Goal: Task Accomplishment & Management: Use online tool/utility

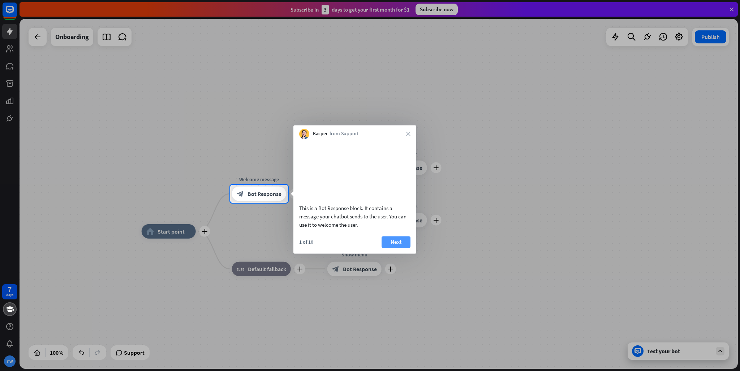
click at [387, 247] on button "Next" at bounding box center [396, 242] width 29 height 12
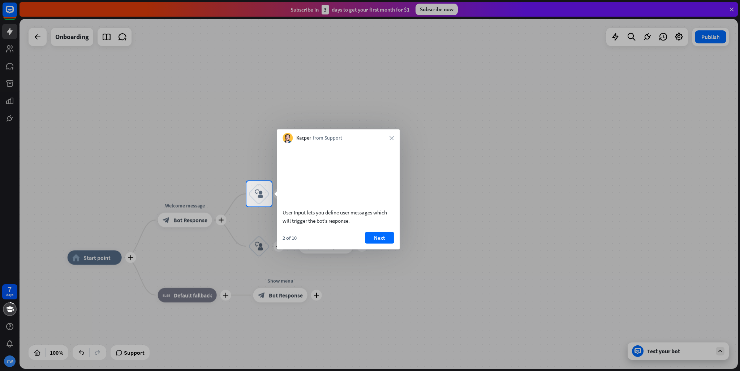
click at [387, 243] on button "Next" at bounding box center [379, 238] width 29 height 12
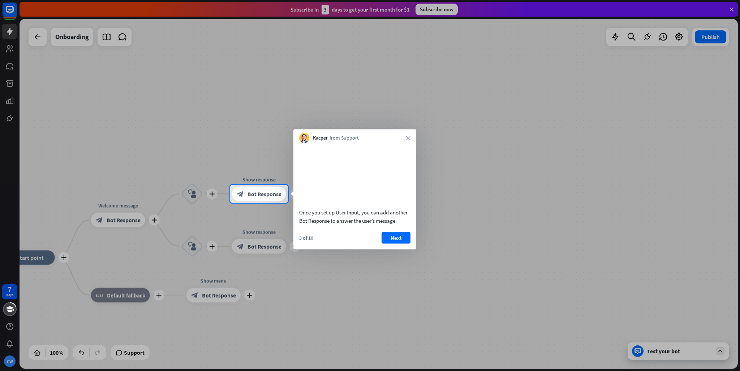
click at [387, 243] on button "Next" at bounding box center [396, 238] width 29 height 12
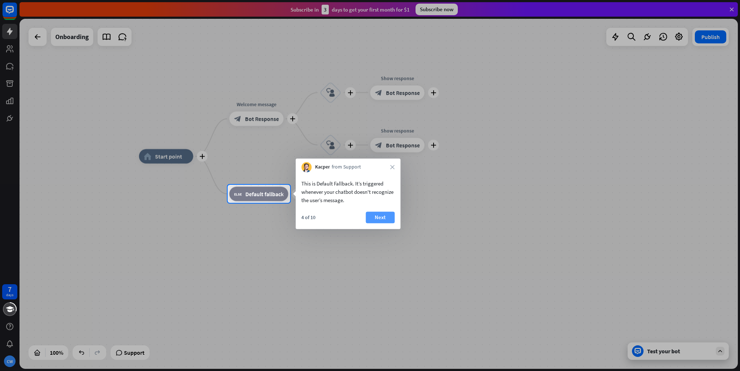
click at [388, 219] on button "Next" at bounding box center [380, 217] width 29 height 12
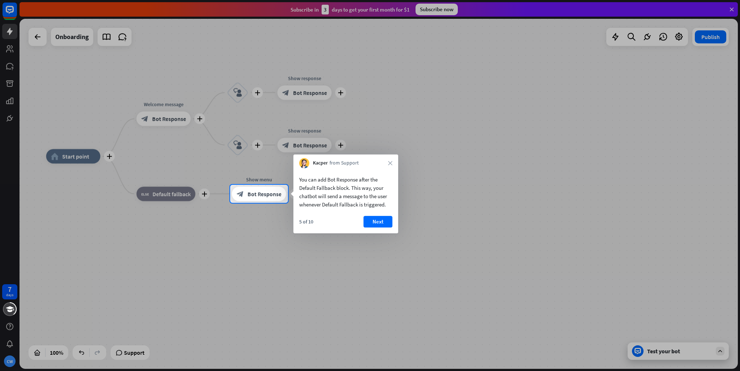
click at [388, 219] on button "Next" at bounding box center [378, 222] width 29 height 12
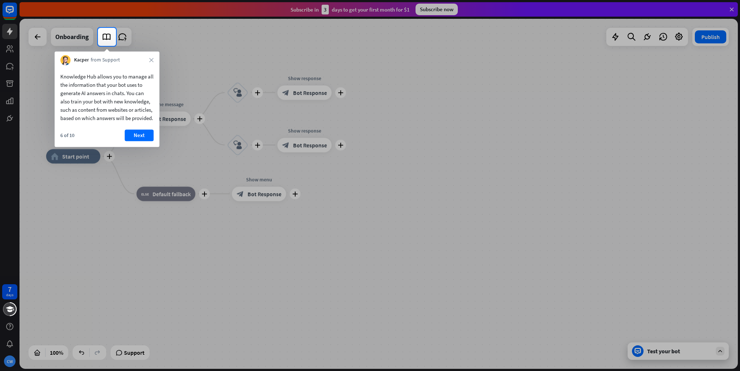
click at [150, 147] on div "6 of 10 Next" at bounding box center [107, 137] width 105 height 17
click at [146, 141] on button "Next" at bounding box center [139, 135] width 29 height 12
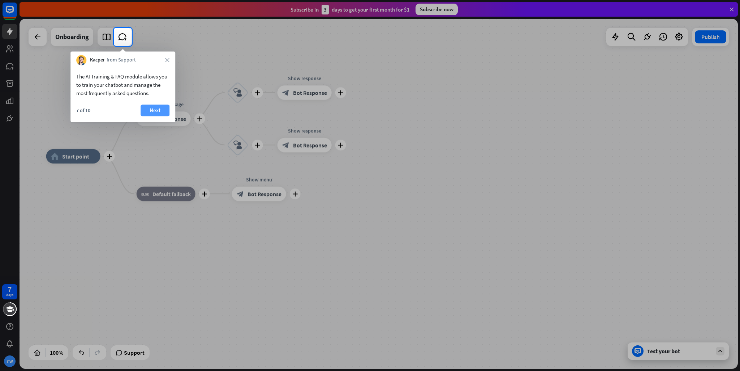
click at [158, 111] on button "Next" at bounding box center [155, 110] width 29 height 12
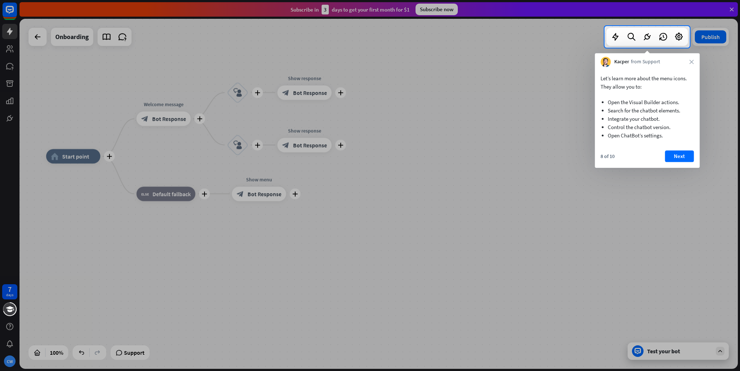
click at [691, 149] on div "Let’s learn more about the menu icons. They allow you to: Open the Visual Build…" at bounding box center [647, 117] width 105 height 101
click at [685, 151] on button "Next" at bounding box center [679, 156] width 29 height 12
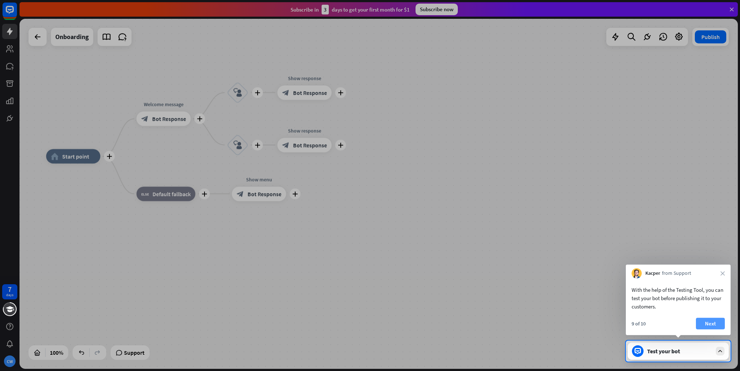
click at [723, 327] on button "Next" at bounding box center [710, 324] width 29 height 12
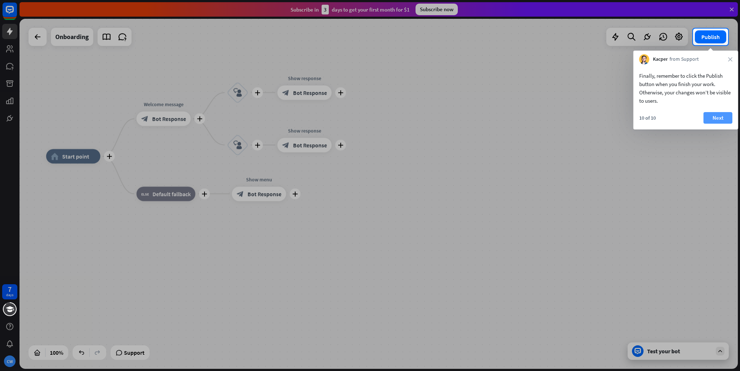
click at [714, 118] on button "Next" at bounding box center [718, 118] width 29 height 12
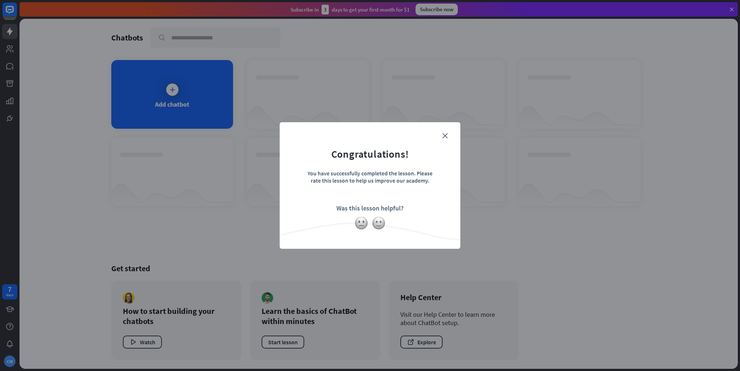
click at [448, 132] on form "Congratulations! You have successfully completed the lesson. Please rate this l…" at bounding box center [370, 174] width 163 height 86
click at [448, 135] on form "Congratulations! You have successfully completed the lesson. Please rate this l…" at bounding box center [370, 174] width 163 height 86
click at [444, 136] on icon "close" at bounding box center [444, 135] width 5 height 5
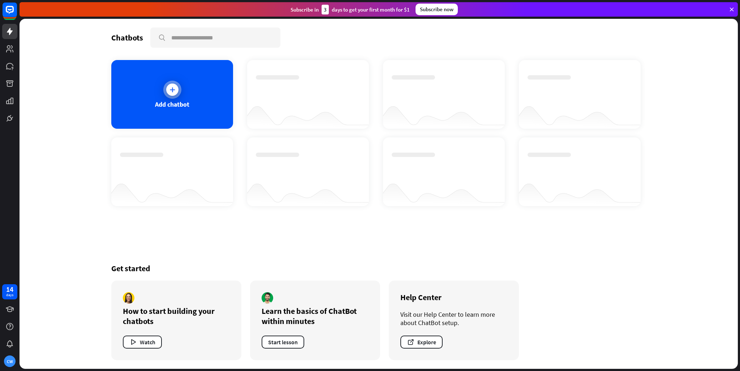
click at [226, 98] on div "Add chatbot" at bounding box center [172, 94] width 122 height 69
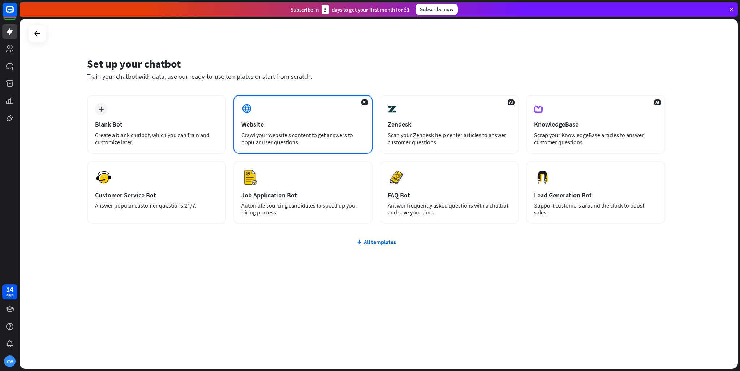
click at [270, 123] on div "Website" at bounding box center [302, 124] width 123 height 8
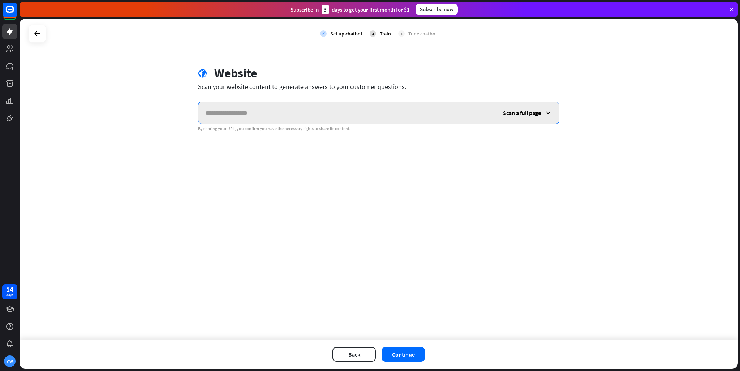
click at [440, 108] on input "text" at bounding box center [346, 113] width 297 height 22
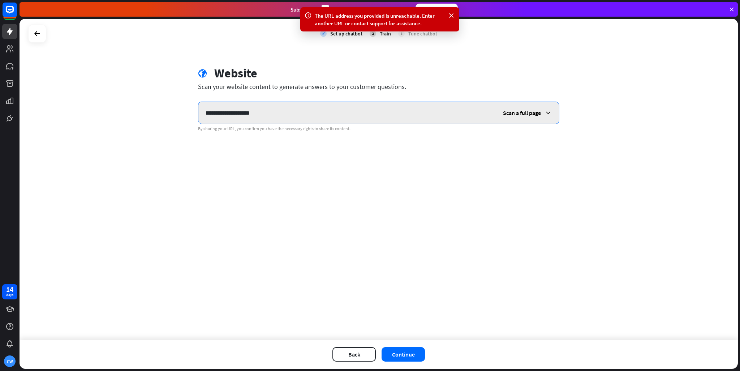
click at [227, 110] on input "**********" at bounding box center [346, 113] width 297 height 22
click at [225, 113] on input "**********" at bounding box center [346, 113] width 297 height 22
type input "**********"
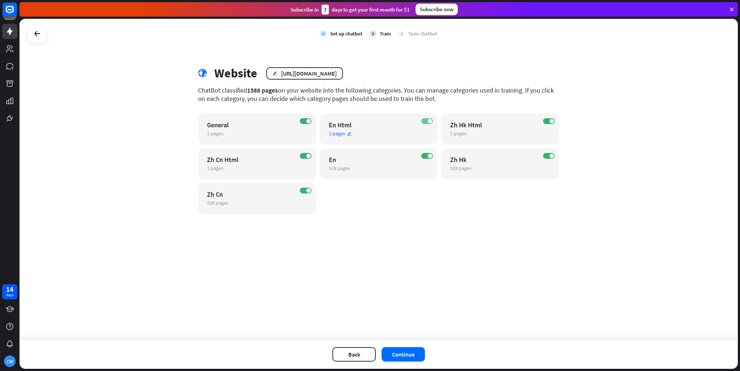
click at [422, 123] on label "ON" at bounding box center [427, 121] width 12 height 6
click at [301, 115] on div "ON General 1 pages edit" at bounding box center [257, 128] width 118 height 31
drag, startPoint x: 314, startPoint y: 113, endPoint x: 535, endPoint y: 143, distance: 223.0
click at [314, 113] on div "close Train the bot with pages from the “General” category There are 1 pages in…" at bounding box center [370, 185] width 740 height 371
click at [310, 123] on label "ON" at bounding box center [306, 121] width 12 height 6
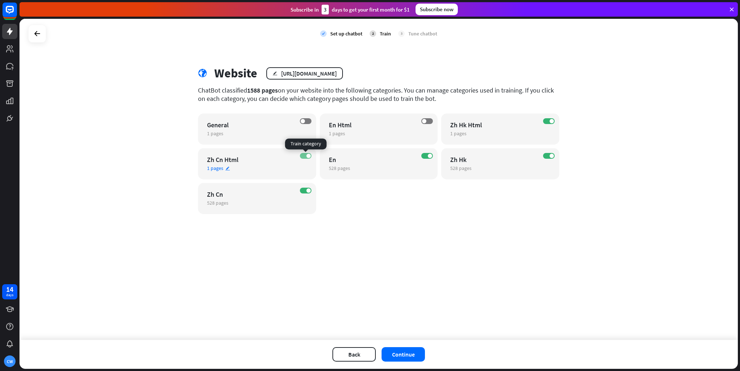
click at [305, 154] on label "ON" at bounding box center [306, 156] width 12 height 6
drag, startPoint x: 305, startPoint y: 190, endPoint x: 325, endPoint y: 182, distance: 21.7
click at [305, 190] on label "ON" at bounding box center [306, 191] width 12 height 6
click at [551, 120] on span at bounding box center [552, 121] width 4 height 4
click at [545, 159] on div "ON Zh Hk 528 pages edit" at bounding box center [500, 163] width 118 height 31
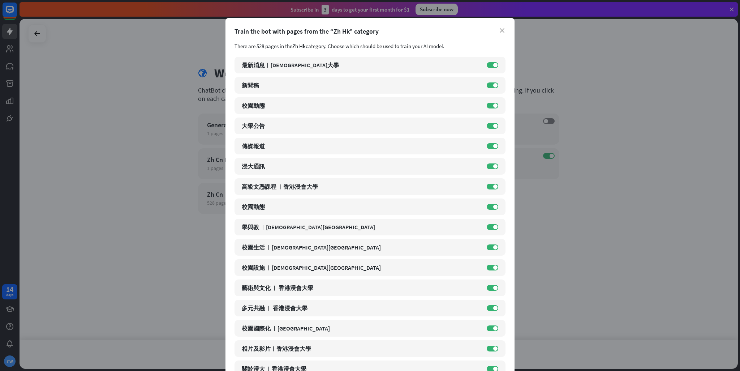
click at [550, 156] on div "close Train the bot with pages from the “Zh Hk” category There are 528 pages in…" at bounding box center [370, 185] width 740 height 371
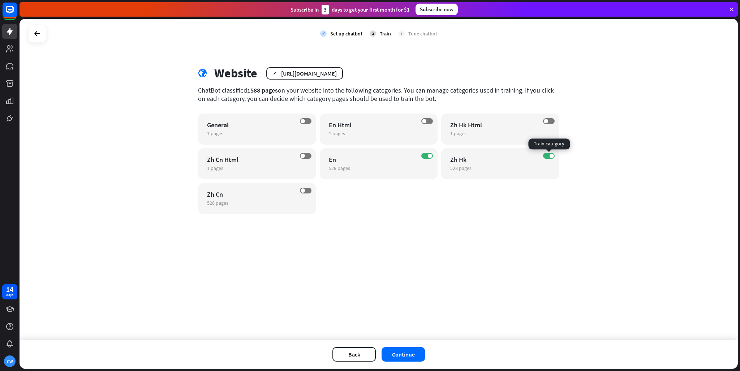
click at [550, 156] on span at bounding box center [552, 156] width 4 height 4
click at [416, 356] on button "Continue" at bounding box center [403, 354] width 43 height 14
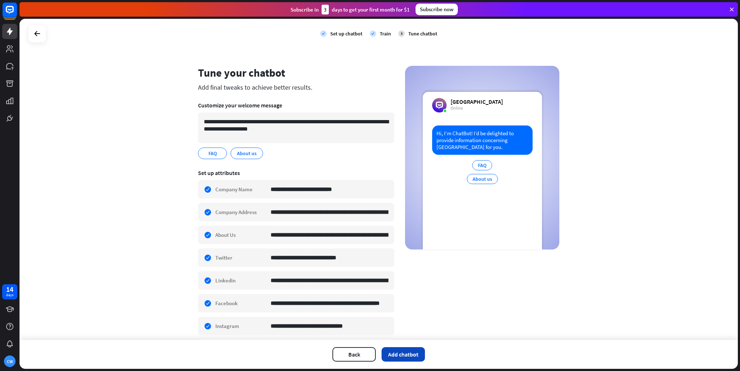
click at [415, 354] on button "Add chatbot" at bounding box center [403, 354] width 43 height 14
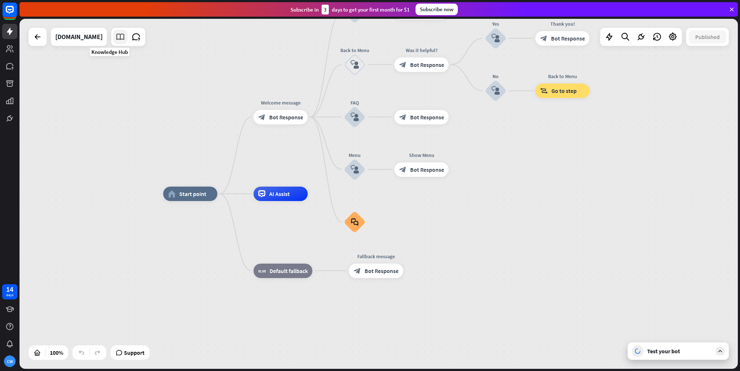
click at [113, 42] on link at bounding box center [120, 37] width 14 height 14
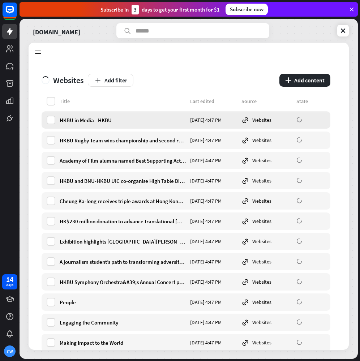
click at [267, 121] on div "Websites" at bounding box center [266, 120] width 51 height 8
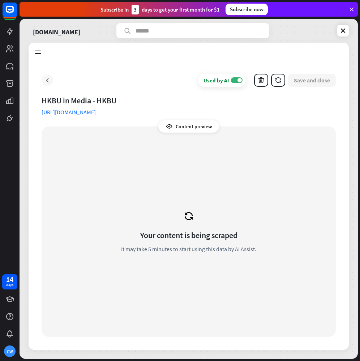
click at [51, 82] on div at bounding box center [48, 80] width 12 height 12
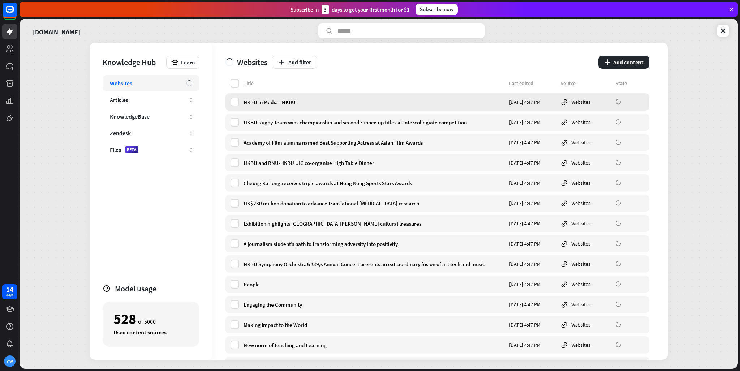
click at [286, 100] on div "HKBU in Media - HKBU" at bounding box center [374, 102] width 261 height 7
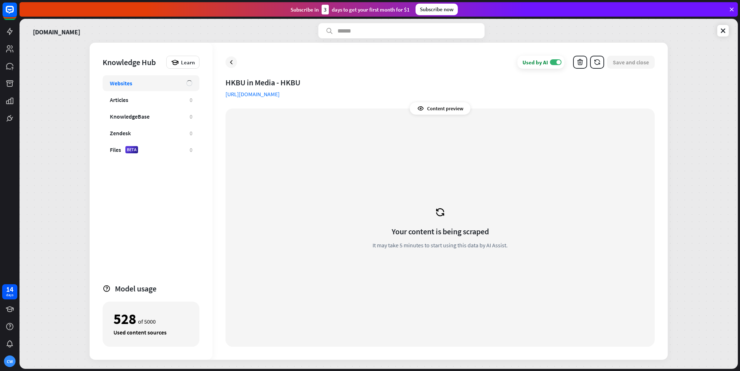
click at [280, 95] on link "[URL][DOMAIN_NAME]" at bounding box center [253, 93] width 54 height 7
click at [233, 61] on icon at bounding box center [231, 62] width 7 height 7
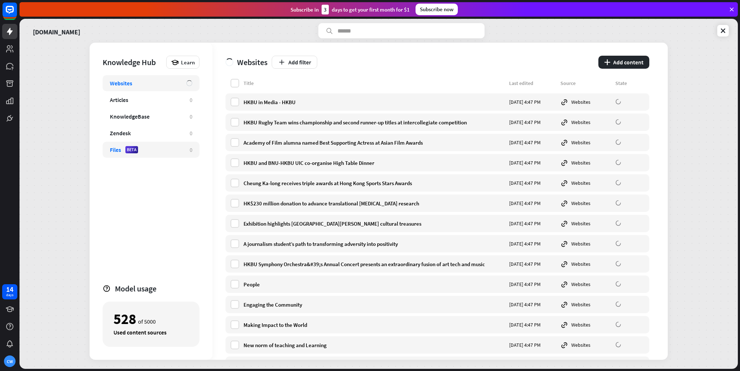
click at [179, 156] on div "Files BETA 0" at bounding box center [151, 150] width 97 height 16
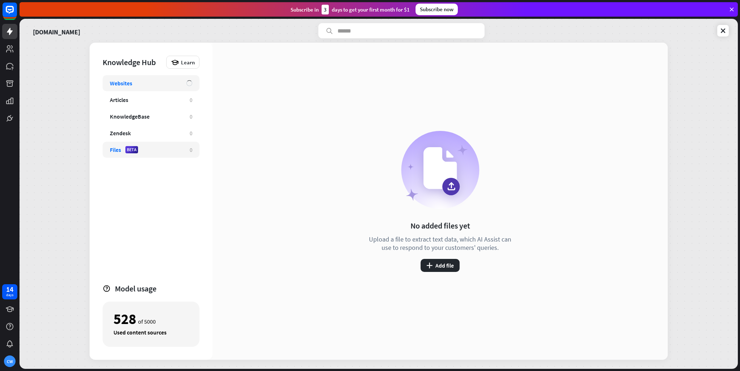
click at [168, 83] on div "Websites" at bounding box center [144, 83] width 69 height 7
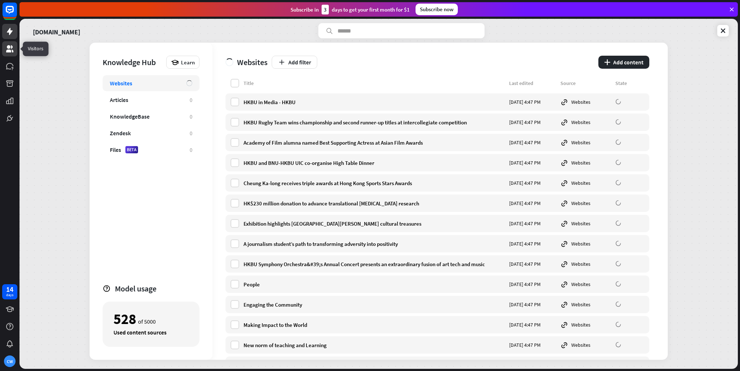
click at [16, 47] on link at bounding box center [9, 48] width 15 height 15
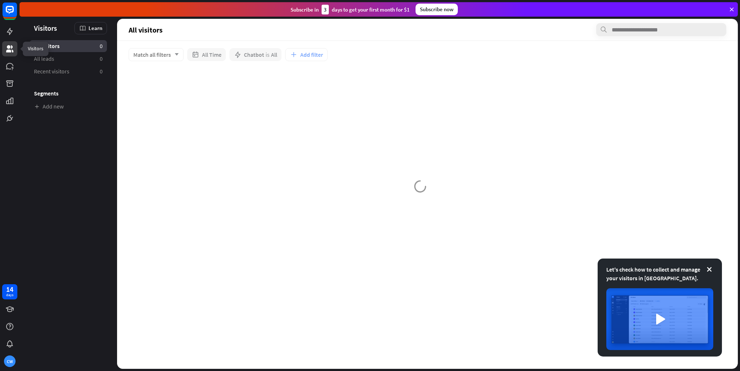
click at [16, 47] on link at bounding box center [9, 48] width 15 height 15
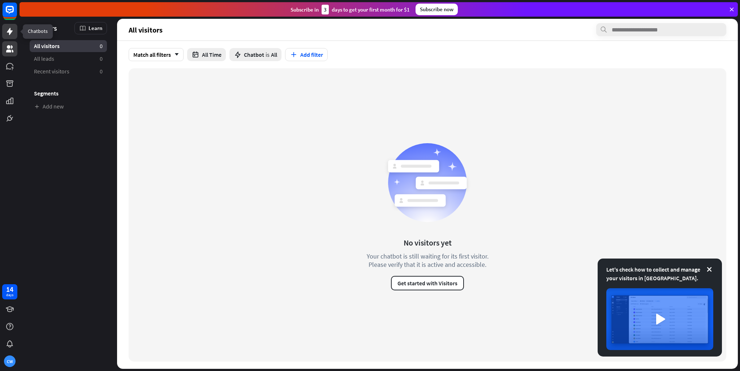
click at [13, 37] on link at bounding box center [9, 31] width 15 height 15
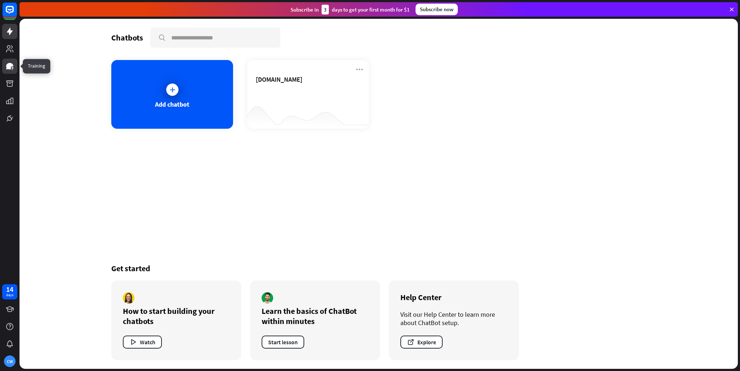
click at [12, 63] on icon at bounding box center [9, 66] width 9 height 9
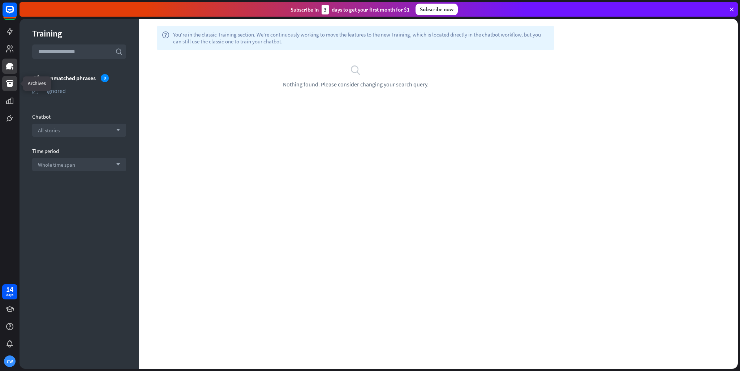
click at [14, 78] on link at bounding box center [9, 83] width 15 height 15
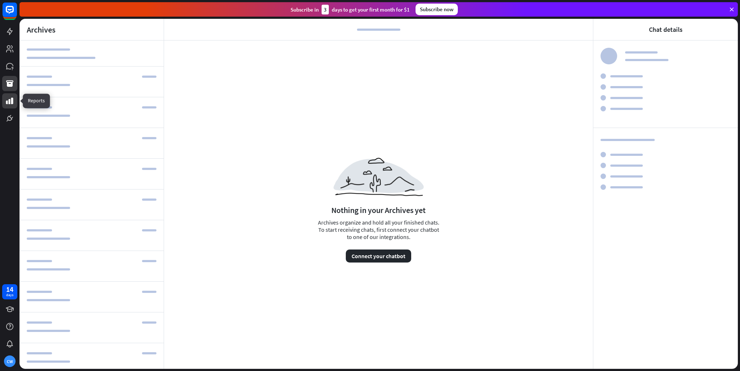
click at [14, 98] on link at bounding box center [9, 100] width 15 height 15
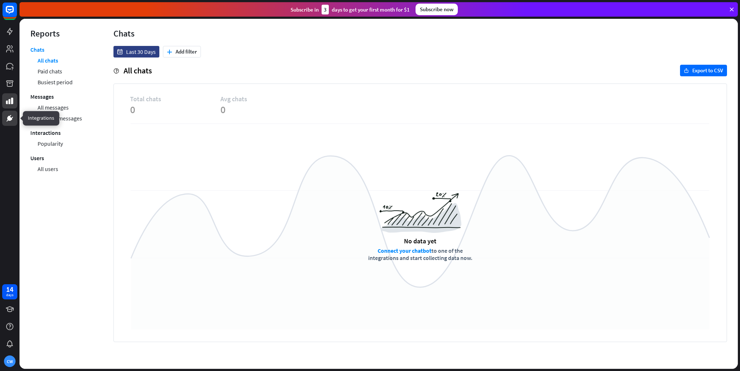
click at [14, 117] on link at bounding box center [9, 118] width 15 height 15
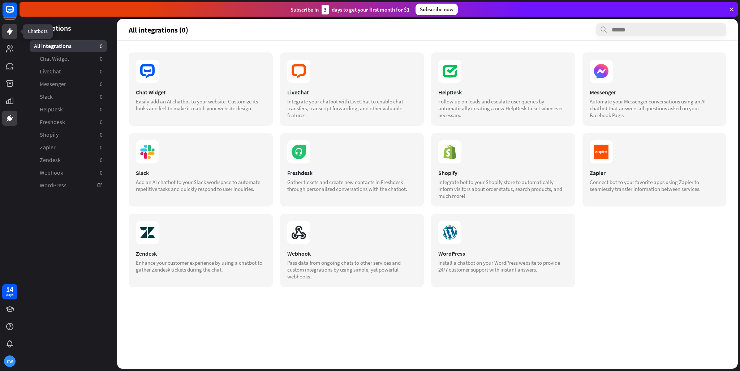
click at [10, 37] on link at bounding box center [9, 31] width 15 height 15
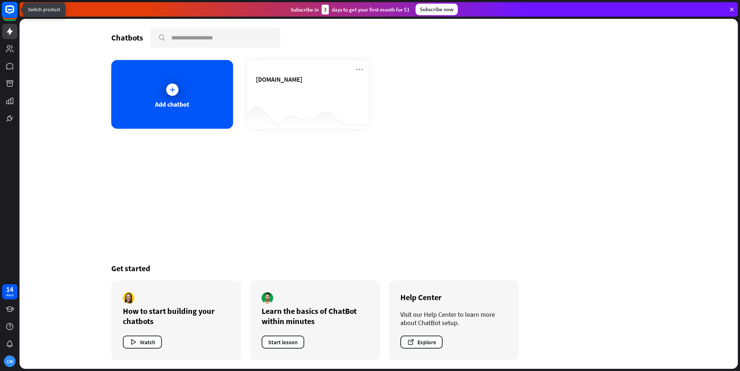
click at [12, 14] on rect at bounding box center [10, 10] width 16 height 16
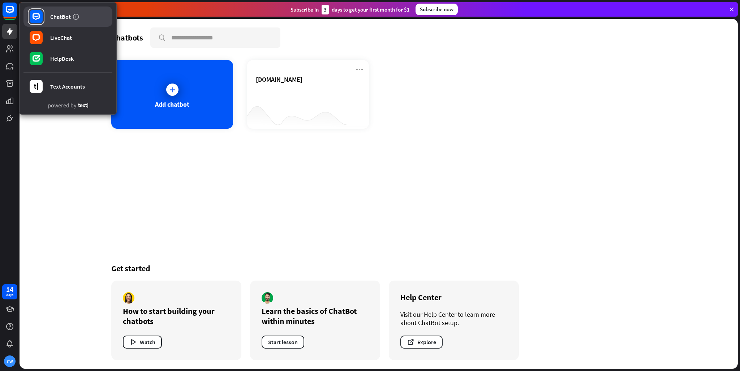
click at [46, 11] on link "ChatBot" at bounding box center [67, 17] width 89 height 20
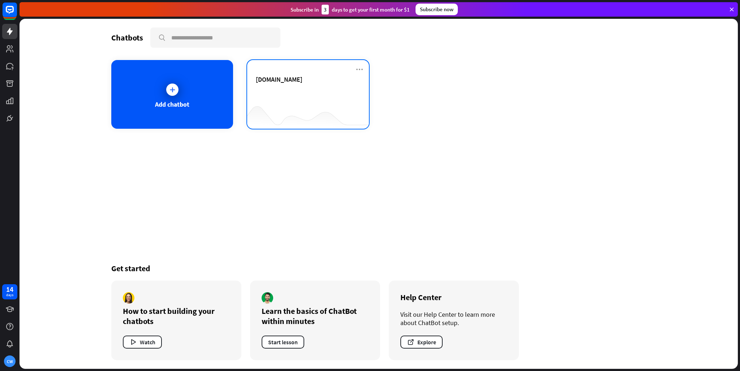
click at [284, 89] on div "[DOMAIN_NAME]" at bounding box center [308, 87] width 104 height 25
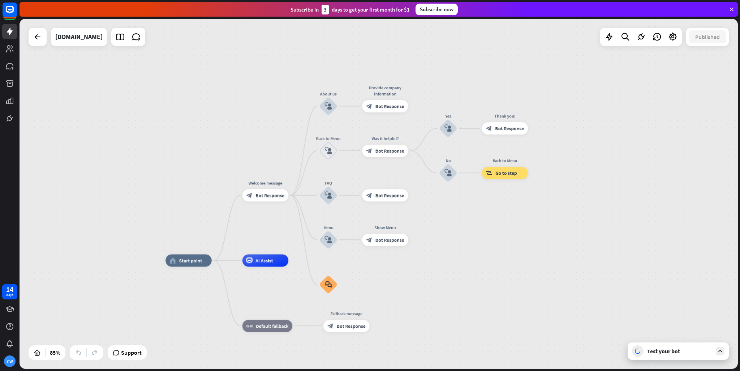
drag, startPoint x: 596, startPoint y: 213, endPoint x: 564, endPoint y: 285, distance: 78.5
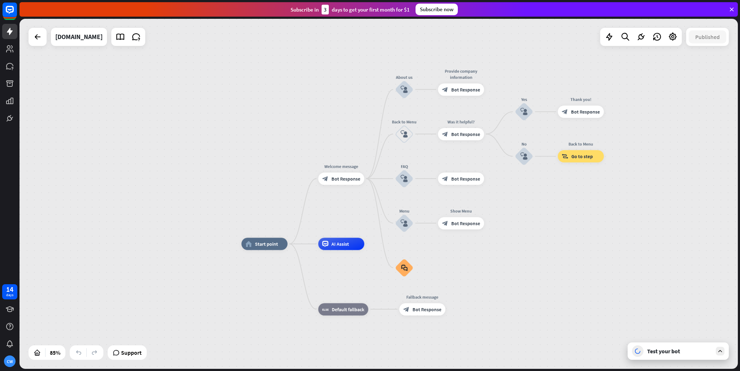
drag, startPoint x: 440, startPoint y: 218, endPoint x: 507, endPoint y: 193, distance: 72.0
click at [522, 190] on div "home_2 Start point Welcome message block_bot_response Bot Response About us blo…" at bounding box center [379, 194] width 719 height 350
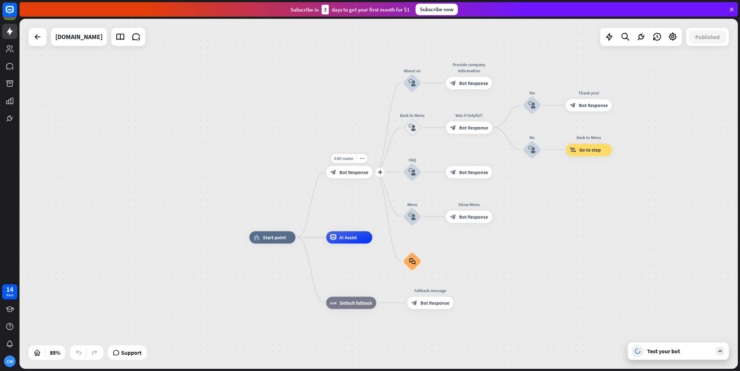
click at [347, 171] on span "Bot Response" at bounding box center [353, 172] width 29 height 6
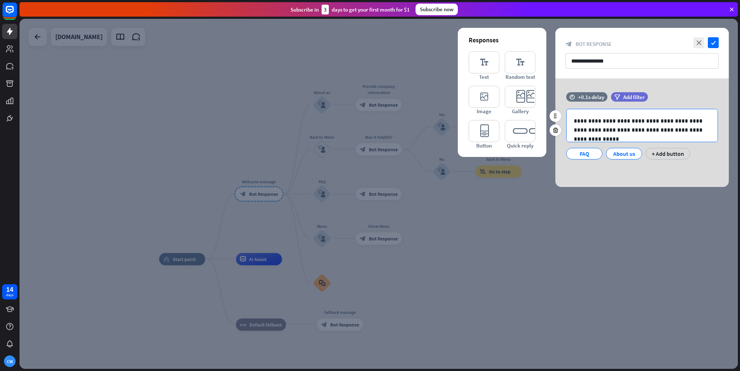
click at [627, 122] on p "**********" at bounding box center [642, 125] width 137 height 18
click at [702, 128] on p "**********" at bounding box center [642, 125] width 137 height 18
click at [713, 41] on icon "check" at bounding box center [713, 42] width 11 height 11
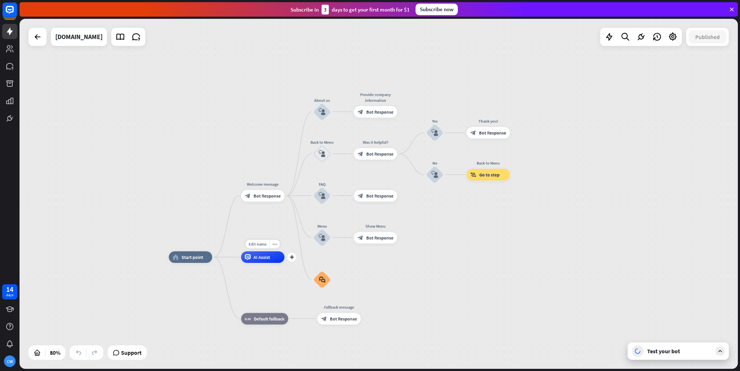
click at [269, 261] on div "AI Assist" at bounding box center [262, 257] width 43 height 12
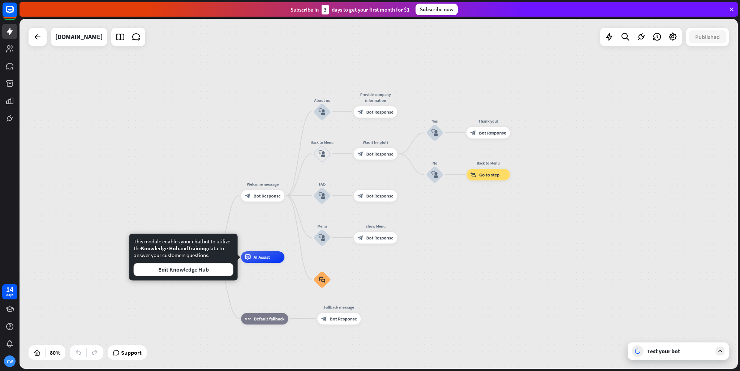
click at [675, 353] on div "Test your bot" at bounding box center [679, 350] width 65 height 7
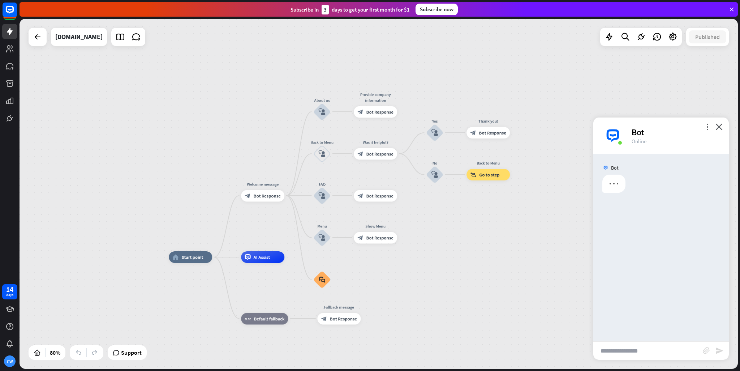
click at [656, 351] on input "text" at bounding box center [649, 351] width 110 height 18
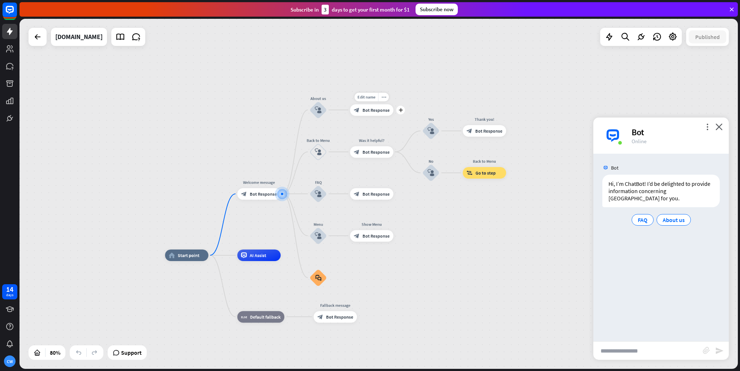
click at [361, 111] on div "block_bot_response Bot Response" at bounding box center [371, 110] width 43 height 12
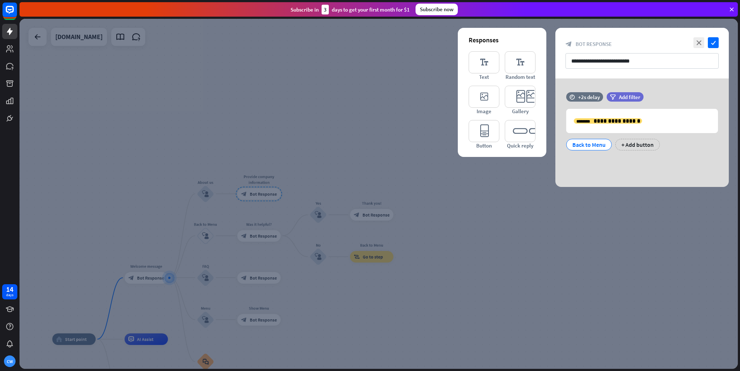
click at [492, 197] on div at bounding box center [379, 194] width 719 height 350
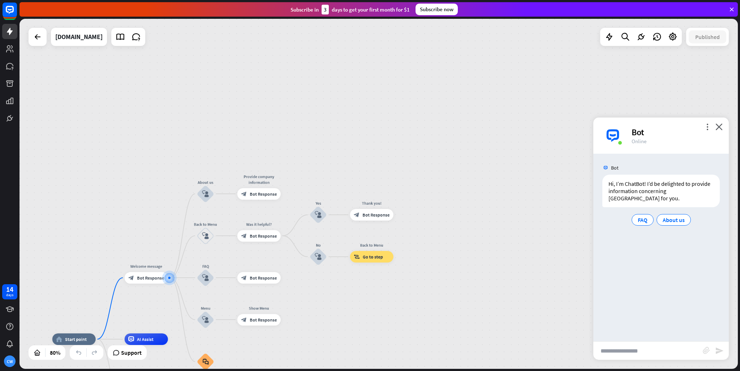
drag, startPoint x: 661, startPoint y: 337, endPoint x: 662, endPoint y: 346, distance: 9.1
click at [661, 337] on div "Bot Hi, I’m ChatBot! I’d be delighted to provide information concerning [GEOGRA…" at bounding box center [662, 248] width 136 height 188
click at [663, 354] on input "text" at bounding box center [649, 351] width 110 height 18
type input "**********"
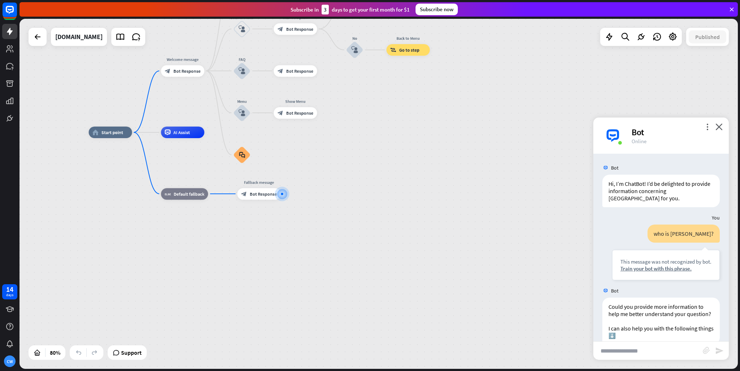
scroll to position [41, 0]
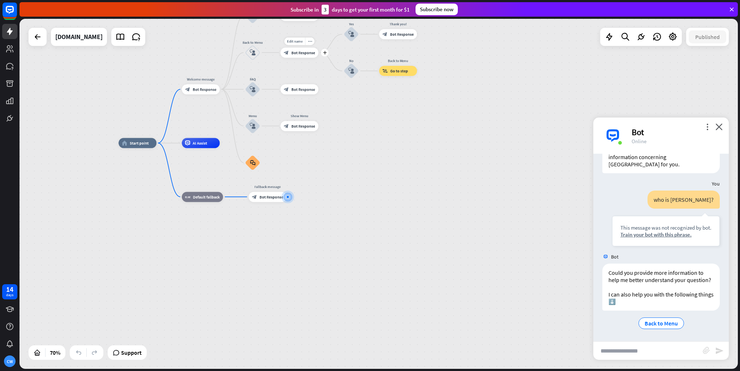
click at [301, 57] on div "Edit name more_horiz plus Was it helpful? block_bot_response Bot Response" at bounding box center [299, 52] width 38 height 10
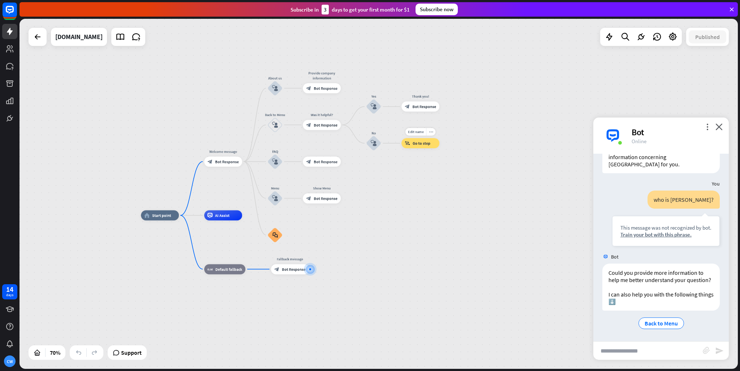
drag, startPoint x: 428, startPoint y: 64, endPoint x: 367, endPoint y: 108, distance: 75.6
click at [428, 138] on div "Edit name more_horiz Back to Menu block_goto Go to step" at bounding box center [421, 143] width 38 height 10
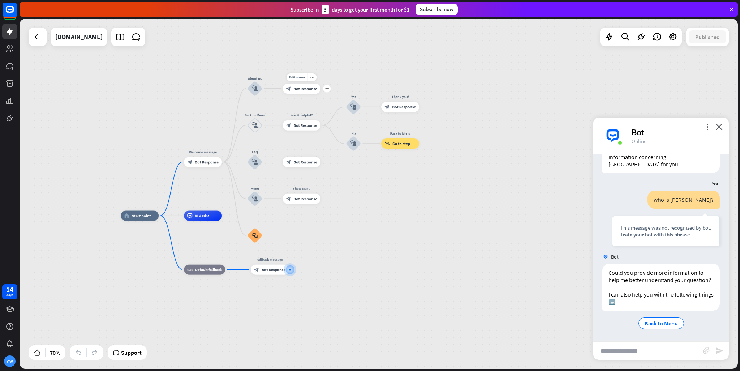
click at [301, 94] on div "Edit name more_horiz plus Provide company information block_bot_response Bot Re…" at bounding box center [302, 88] width 38 height 10
click at [325, 89] on div "plus" at bounding box center [327, 89] width 8 height 8
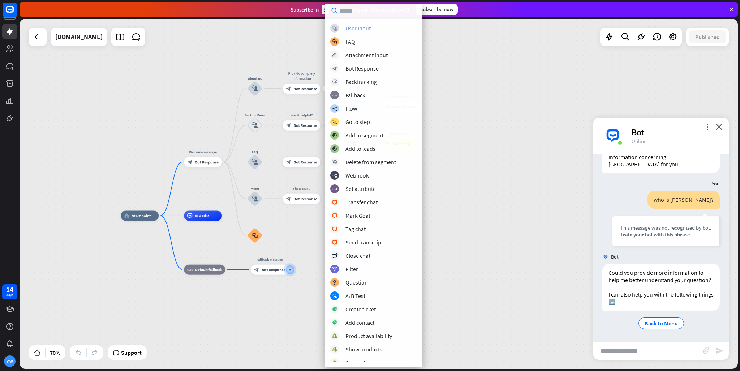
click at [382, 30] on div "block_user_input User Input" at bounding box center [373, 28] width 87 height 9
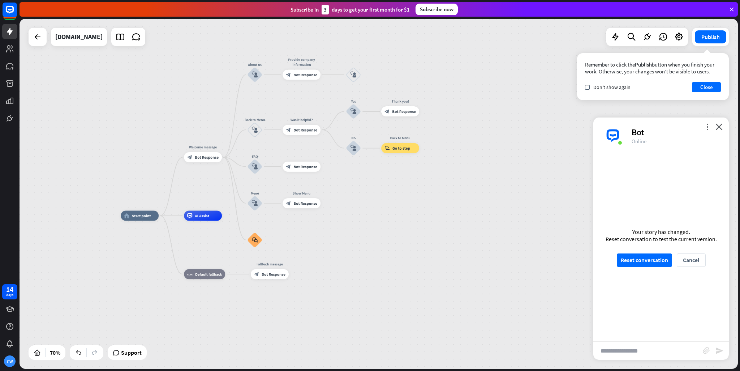
click at [725, 123] on div "more_vert close Bot Online" at bounding box center [662, 135] width 136 height 36
click at [721, 124] on icon "close" at bounding box center [719, 126] width 7 height 7
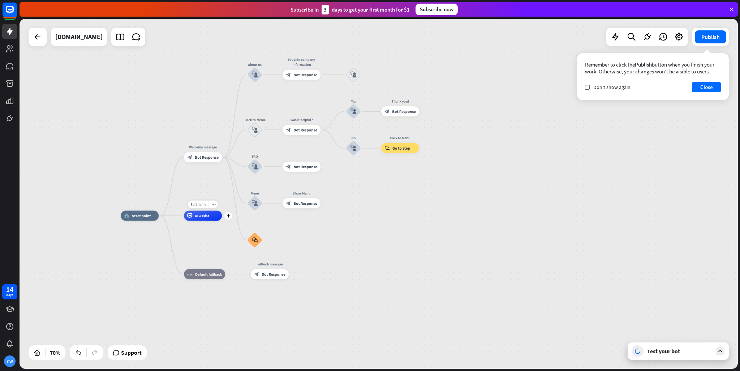
click at [222, 220] on div "Edit name more_horiz plus AI Assist" at bounding box center [203, 216] width 38 height 10
click at [222, 217] on div "Edit name more_horiz plus AI Assist" at bounding box center [203, 216] width 38 height 10
click at [227, 216] on icon "plus" at bounding box center [228, 216] width 4 height 4
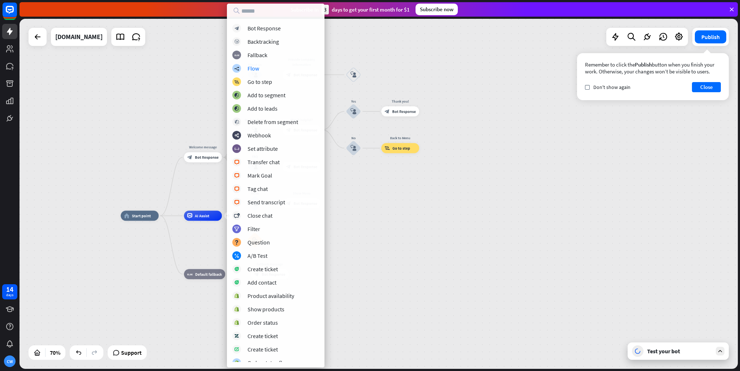
click at [456, 119] on div "home_2 Start point Welcome message block_bot_response Bot Response About us blo…" at bounding box center [379, 194] width 719 height 350
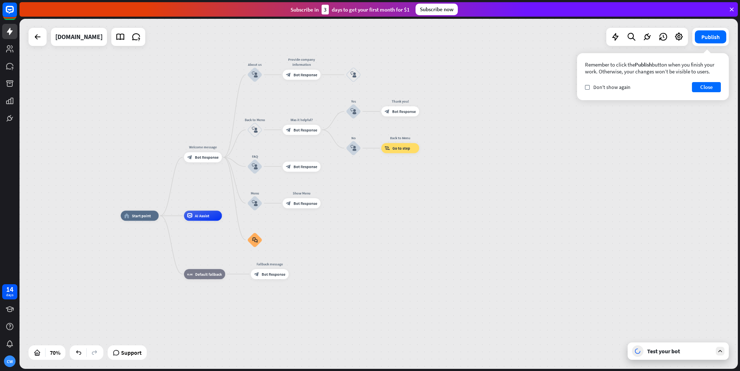
click at [723, 354] on div at bounding box center [720, 351] width 9 height 9
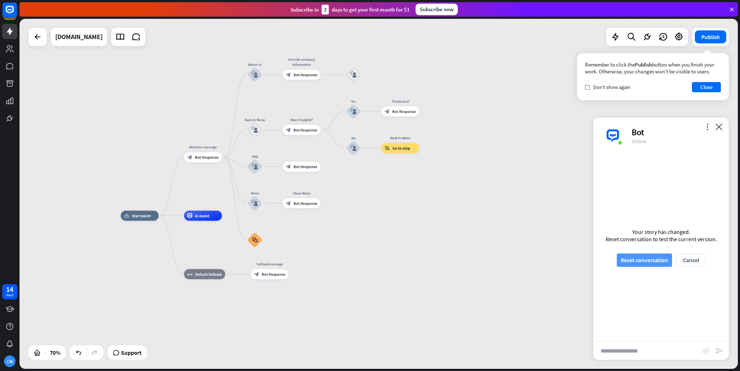
click at [662, 261] on button "Reset conversation" at bounding box center [644, 259] width 55 height 13
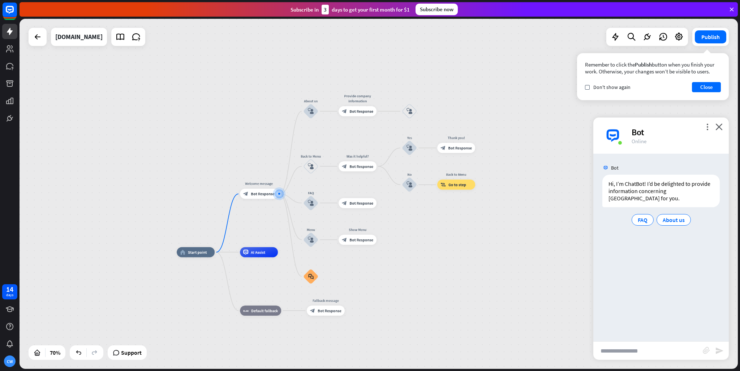
click at [654, 359] on input "text" at bounding box center [649, 351] width 110 height 18
type input "**********"
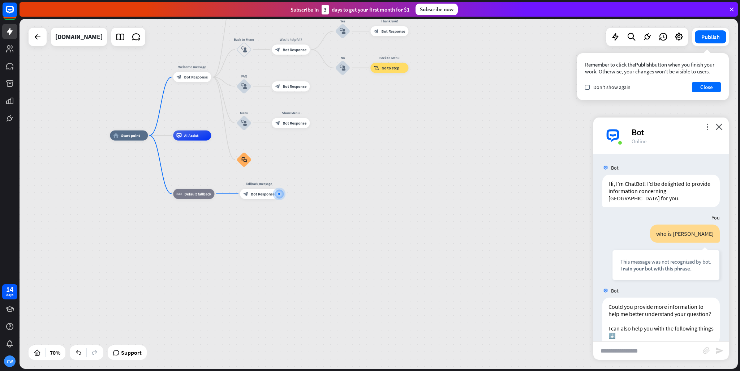
scroll to position [41, 0]
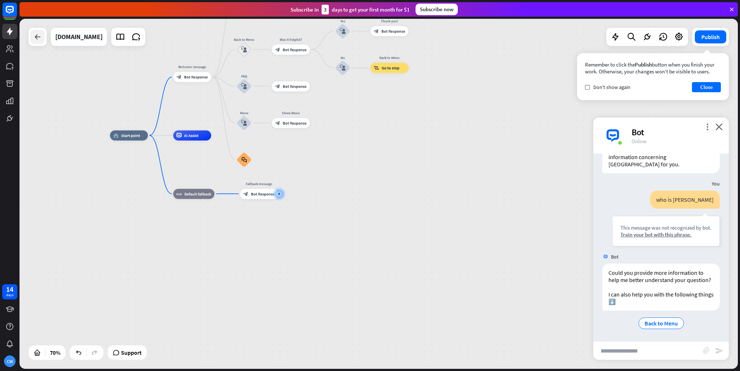
click at [40, 39] on icon at bounding box center [37, 37] width 9 height 9
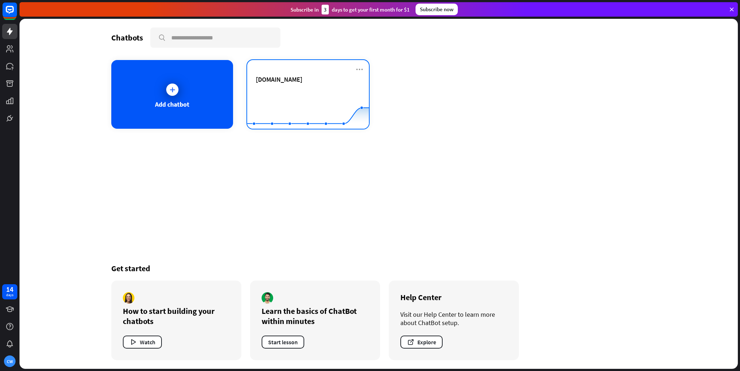
click at [286, 89] on rect at bounding box center [308, 110] width 122 height 45
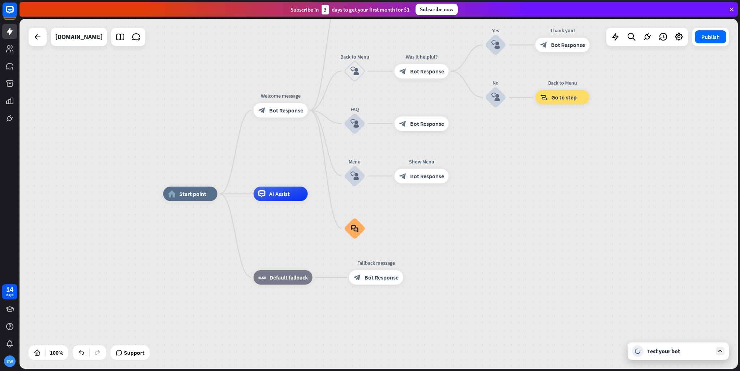
click at [43, 47] on div "home_2 Start point Welcome message block_bot_response Bot Response About us blo…" at bounding box center [379, 194] width 719 height 350
click at [46, 39] on div at bounding box center [38, 37] width 18 height 18
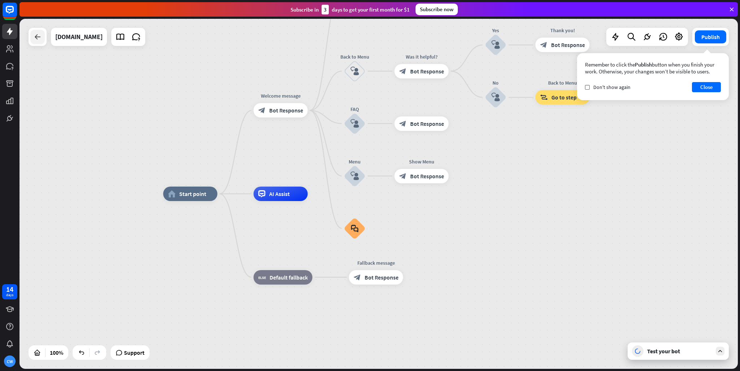
click at [39, 40] on icon at bounding box center [37, 37] width 9 height 9
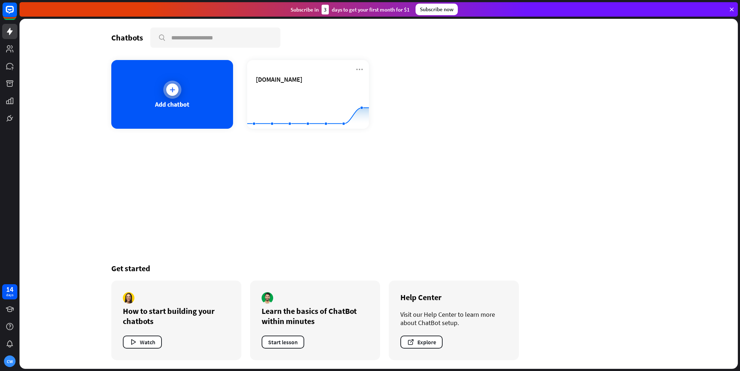
click at [201, 97] on div "Add chatbot" at bounding box center [172, 94] width 122 height 69
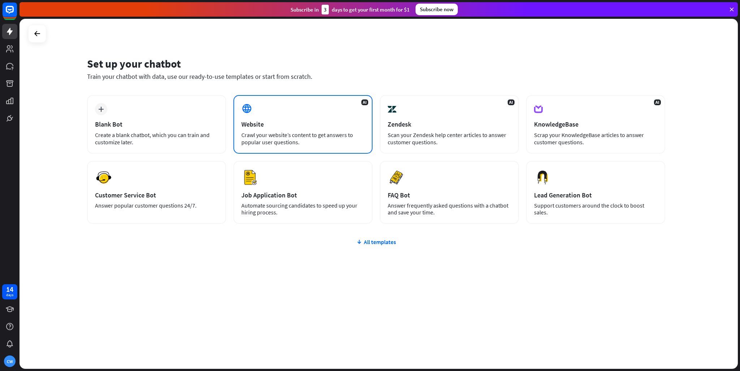
click at [262, 116] on div "AI Website Crawl your website’s content to get answers to popular user question…" at bounding box center [302, 124] width 139 height 59
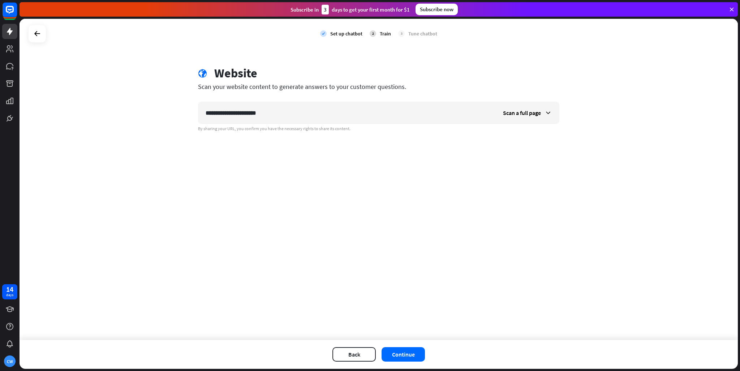
type input "**********"
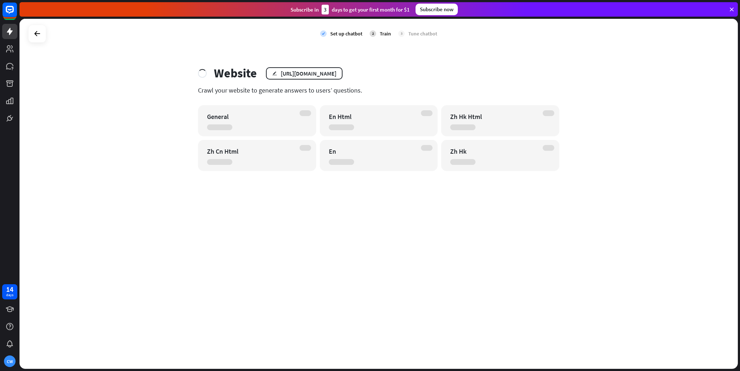
click at [308, 117] on div "General" at bounding box center [257, 120] width 118 height 31
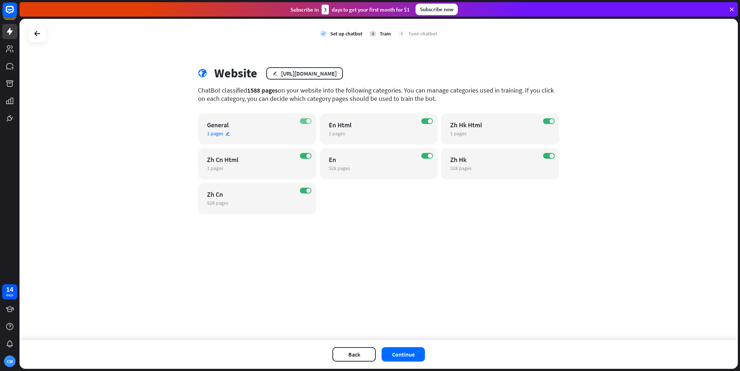
drag, startPoint x: 298, startPoint y: 115, endPoint x: 304, endPoint y: 119, distance: 8.0
click at [304, 119] on div "ON General 1 pages edit" at bounding box center [257, 128] width 118 height 31
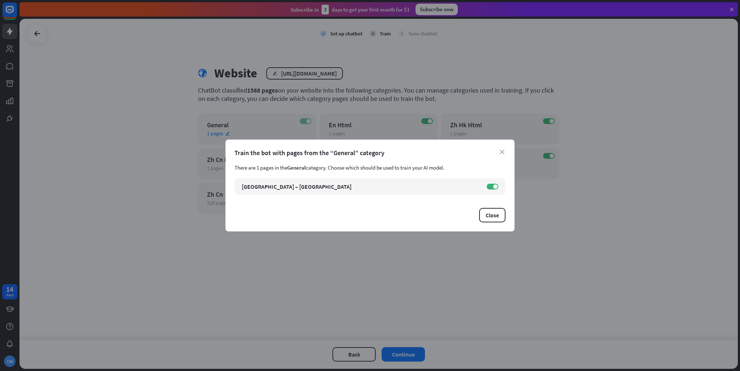
click at [307, 123] on div "close Train the bot with pages from the “General” category There are 1 pages in…" at bounding box center [370, 185] width 740 height 371
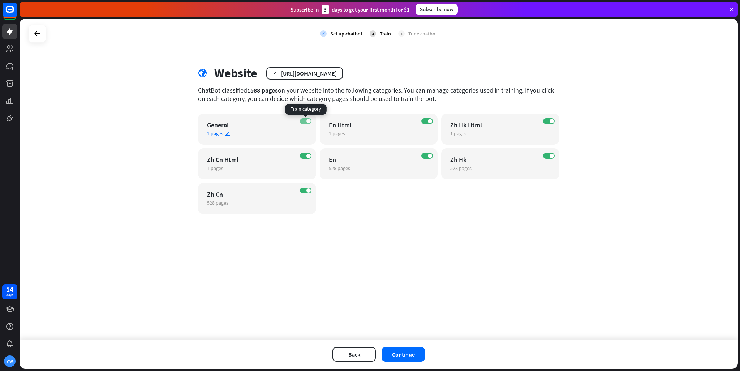
click at [306, 123] on label "ON" at bounding box center [306, 121] width 12 height 6
click at [304, 159] on div "ON Zh Cn Html 1 pages edit" at bounding box center [257, 163] width 118 height 31
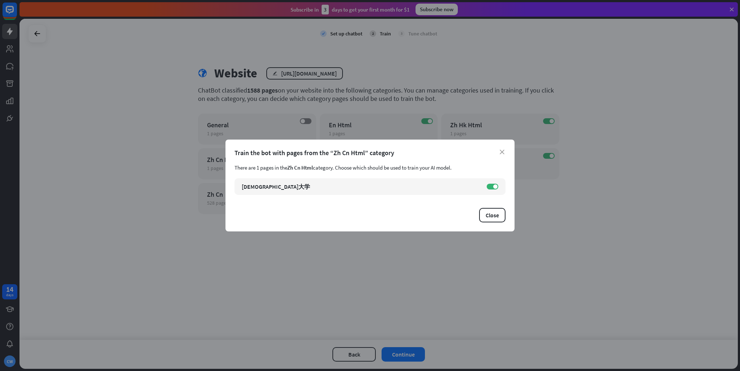
drag, startPoint x: 314, startPoint y: 240, endPoint x: 318, endPoint y: 235, distance: 6.8
click at [314, 240] on div "close Train the bot with pages from the “Zh Cn Html” category There are 1 pages…" at bounding box center [370, 185] width 740 height 371
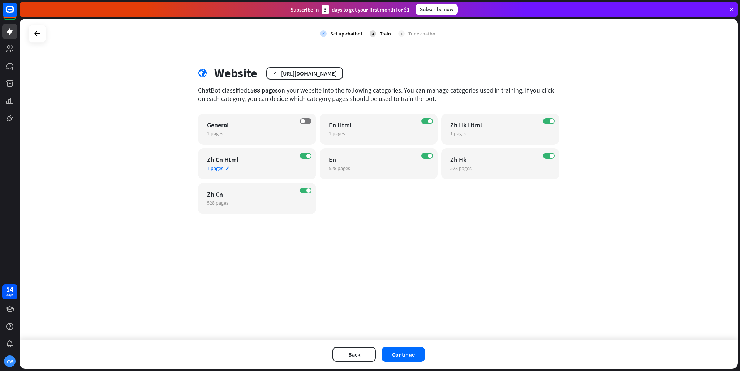
click at [305, 159] on div "ON Zh Cn Html 1 pages edit" at bounding box center [257, 163] width 118 height 31
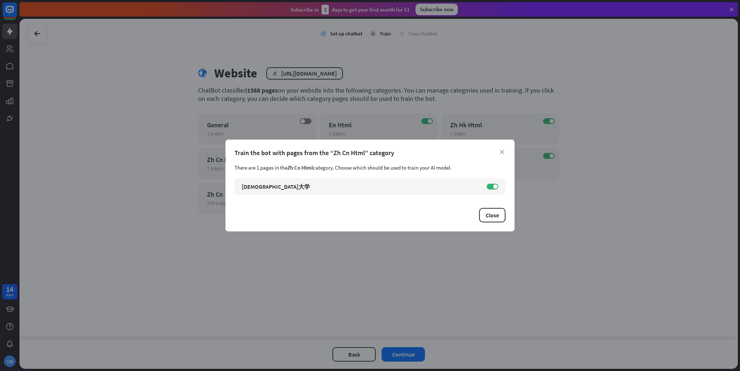
drag, startPoint x: 308, startPoint y: 241, endPoint x: 308, endPoint y: 233, distance: 7.6
click at [308, 239] on div "close Train the bot with pages from the “Zh Cn Html” category There are 1 pages…" at bounding box center [370, 185] width 740 height 371
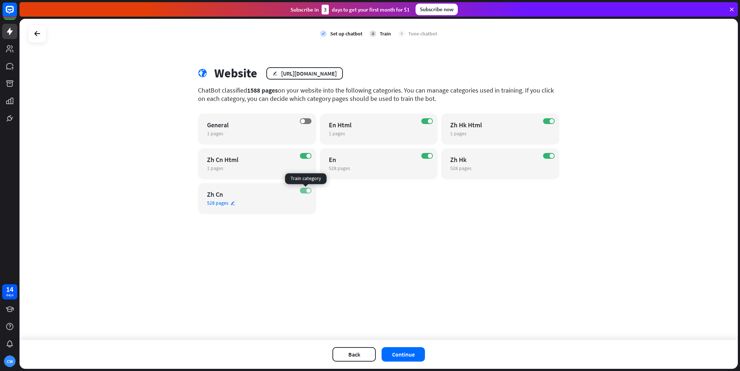
click at [306, 190] on label "ON" at bounding box center [306, 191] width 12 height 6
click at [551, 161] on div "ON Zh Hk 528 pages edit" at bounding box center [500, 163] width 118 height 31
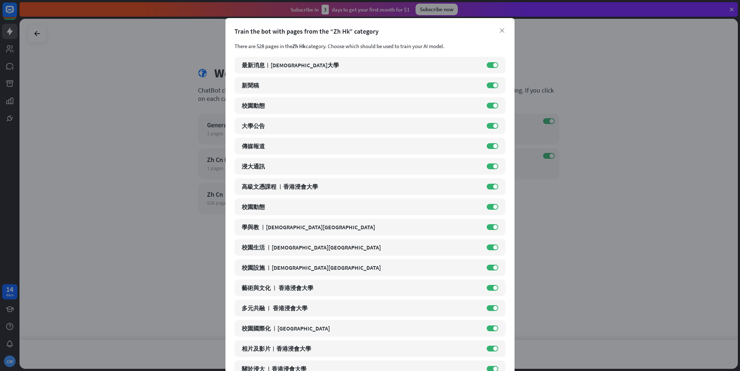
click at [552, 158] on div "close Train the bot with pages from the “Zh Hk” category There are 528 pages in…" at bounding box center [370, 185] width 740 height 371
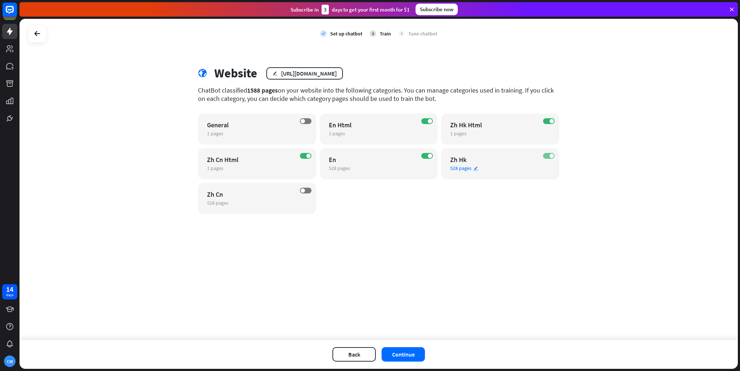
click at [552, 158] on span at bounding box center [552, 156] width 4 height 4
click at [403, 351] on button "Continue" at bounding box center [403, 354] width 43 height 14
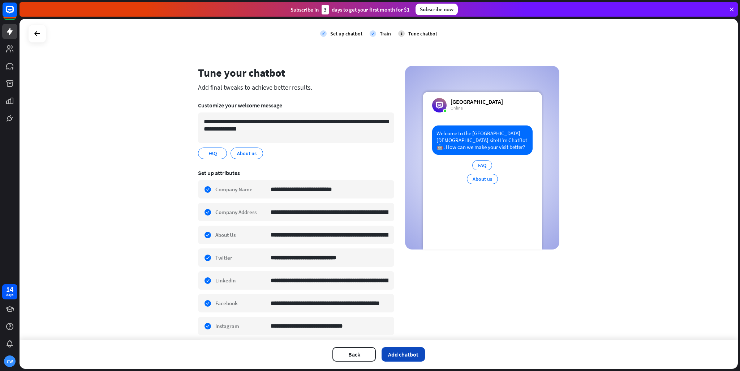
click at [405, 355] on button "Add chatbot" at bounding box center [403, 354] width 43 height 14
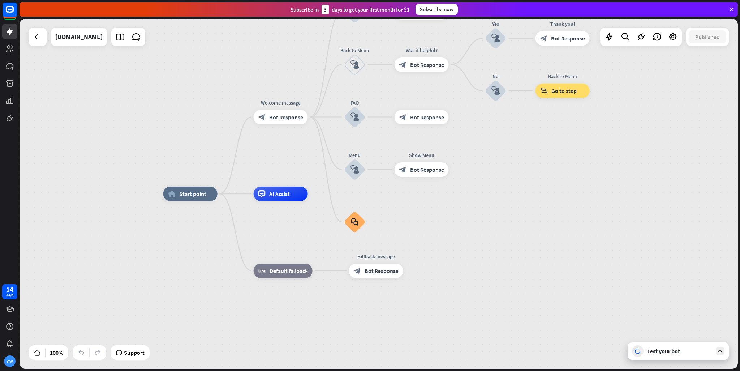
click at [672, 353] on div "Test your bot" at bounding box center [679, 350] width 65 height 7
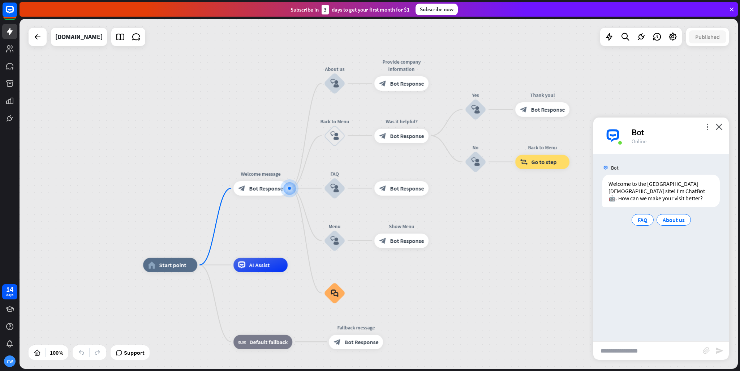
click at [655, 356] on input "text" at bounding box center [649, 351] width 110 height 18
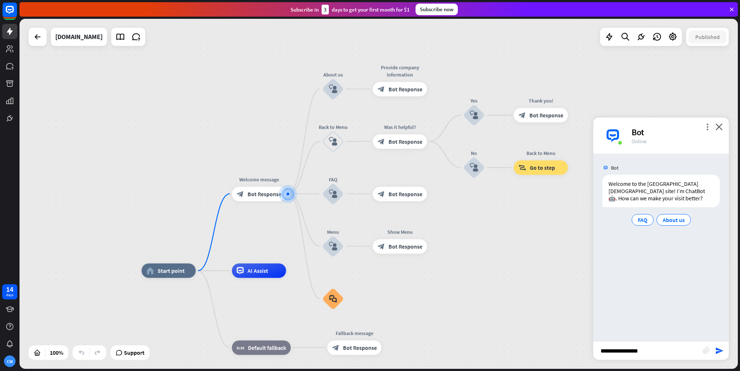
type input "**********"
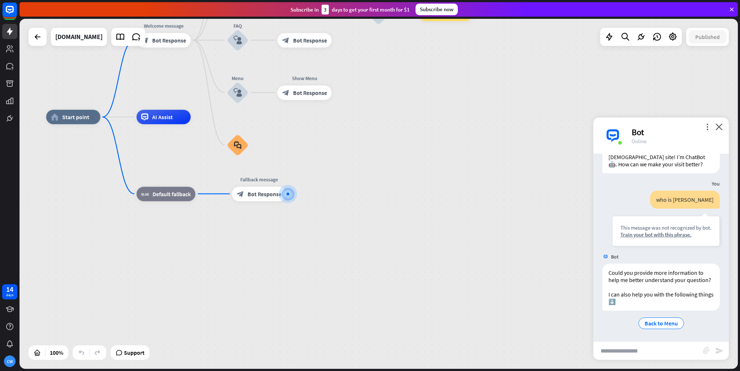
scroll to position [41, 0]
type input "**********"
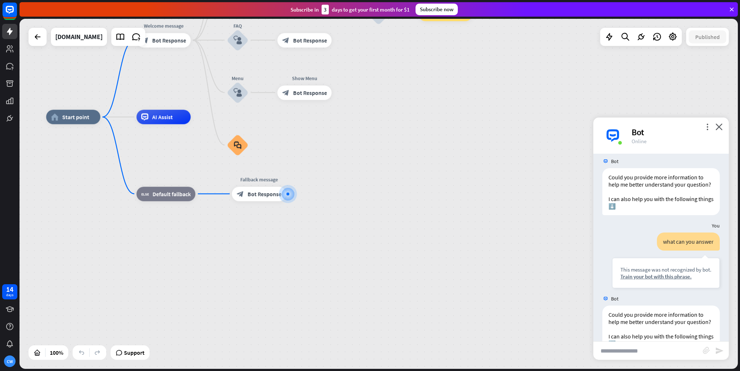
scroll to position [185, 0]
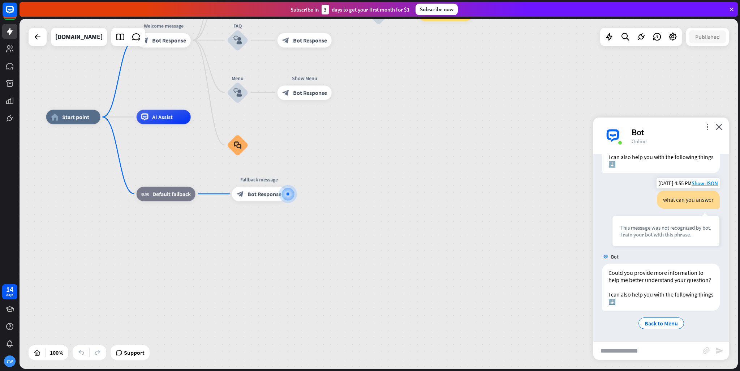
click at [653, 231] on div "Train your bot with this phrase." at bounding box center [666, 234] width 91 height 7
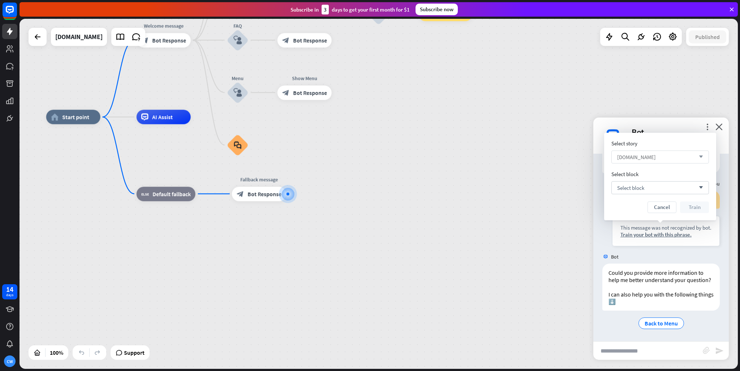
click at [657, 158] on div "[DOMAIN_NAME] arrow_down" at bounding box center [661, 156] width 98 height 13
click at [660, 195] on div "[DOMAIN_NAME]" at bounding box center [660, 190] width 92 height 14
click at [657, 189] on div "Select block arrow_down" at bounding box center [661, 187] width 98 height 13
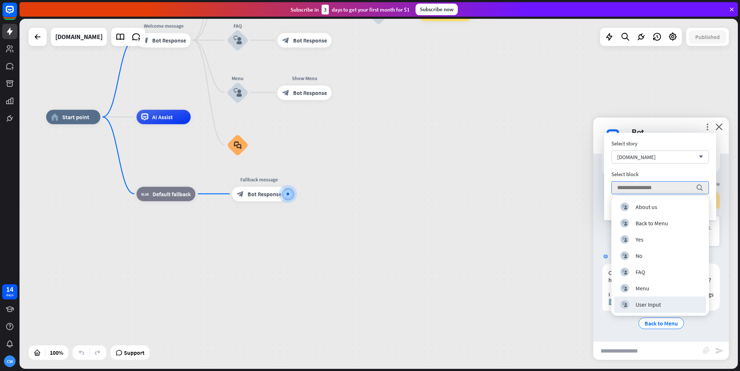
click at [528, 272] on div "home_2 Start point Welcome message block_bot_response Bot Response About us blo…" at bounding box center [405, 292] width 719 height 350
click at [719, 125] on icon "close" at bounding box center [719, 126] width 7 height 7
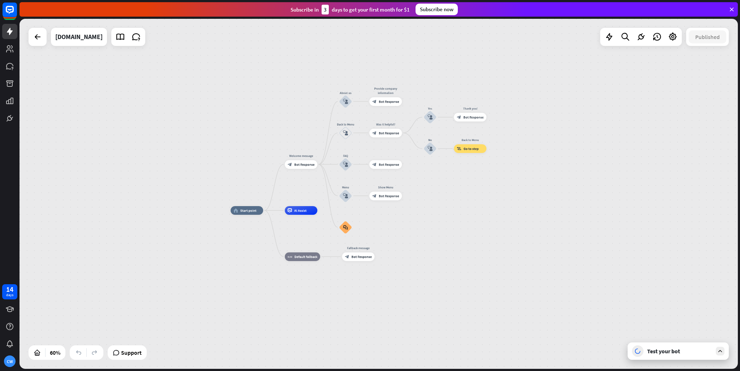
drag, startPoint x: 474, startPoint y: 240, endPoint x: 498, endPoint y: 269, distance: 38.0
click at [496, 271] on div "home_2 Start point Welcome message block_bot_response Bot Response About us blo…" at bounding box center [446, 315] width 431 height 210
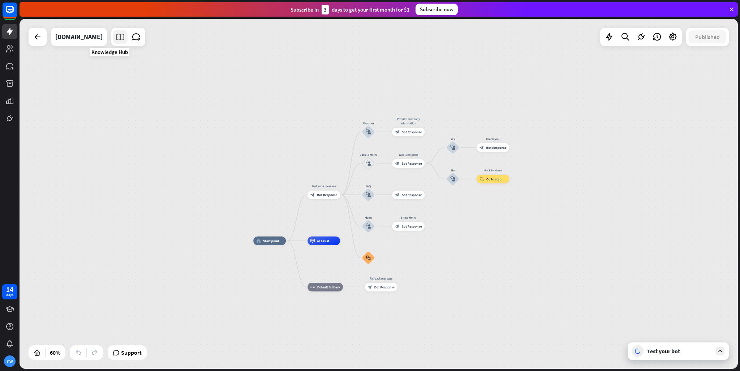
click at [116, 36] on icon at bounding box center [120, 36] width 9 height 9
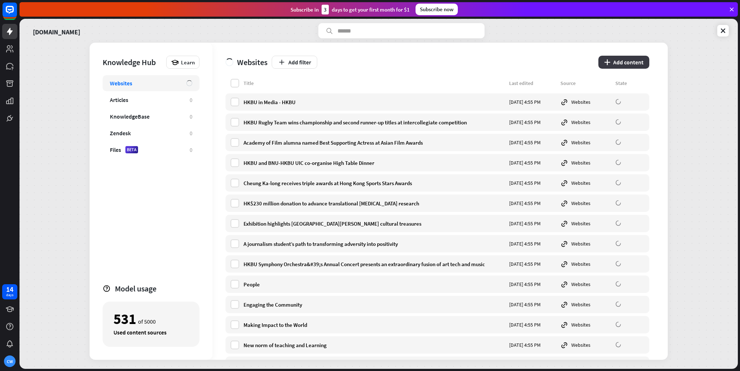
click at [621, 63] on button "plus Add content" at bounding box center [624, 62] width 51 height 13
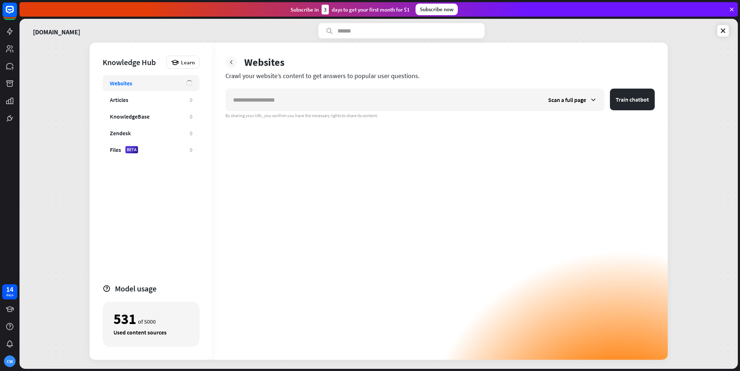
click at [227, 63] on div at bounding box center [232, 62] width 12 height 12
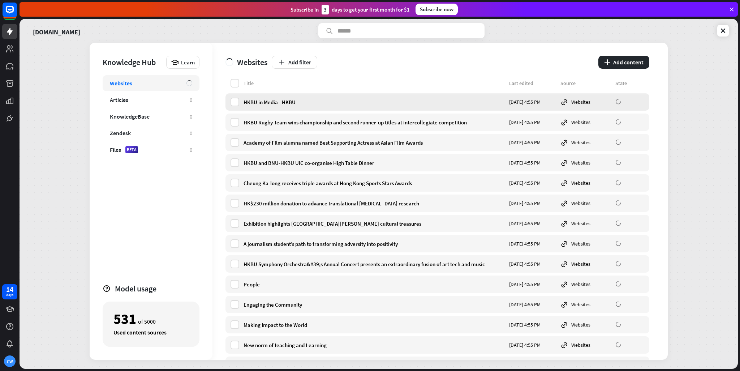
click at [291, 104] on div "HKBU in Media - HKBU" at bounding box center [374, 102] width 261 height 7
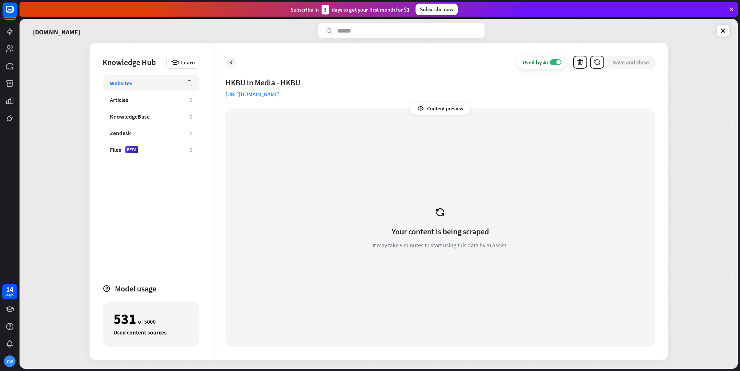
click at [280, 94] on link "[URL][DOMAIN_NAME]" at bounding box center [253, 93] width 54 height 7
click at [236, 61] on div at bounding box center [232, 62] width 12 height 12
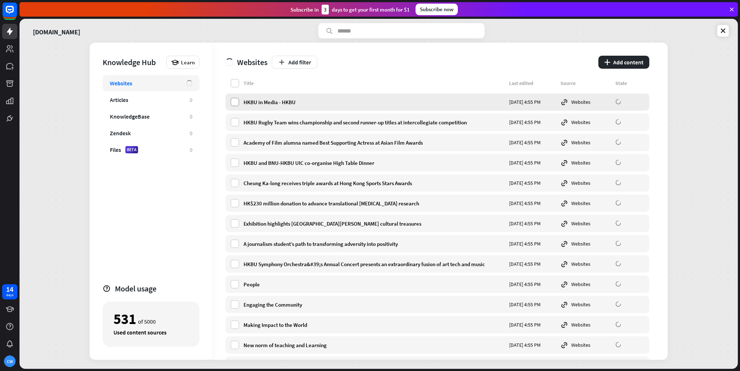
click at [237, 100] on label at bounding box center [235, 102] width 9 height 9
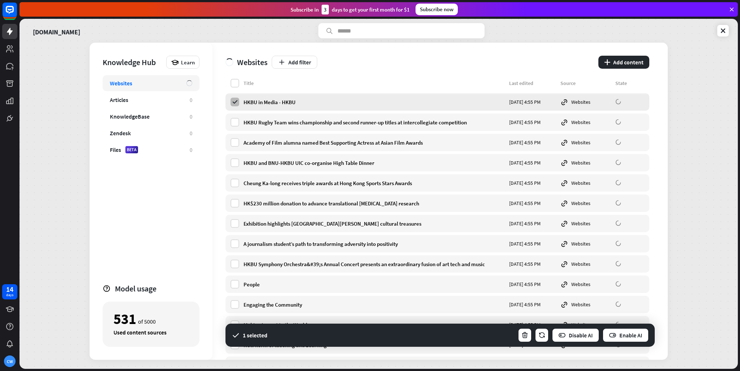
click at [237, 100] on icon at bounding box center [235, 102] width 7 height 7
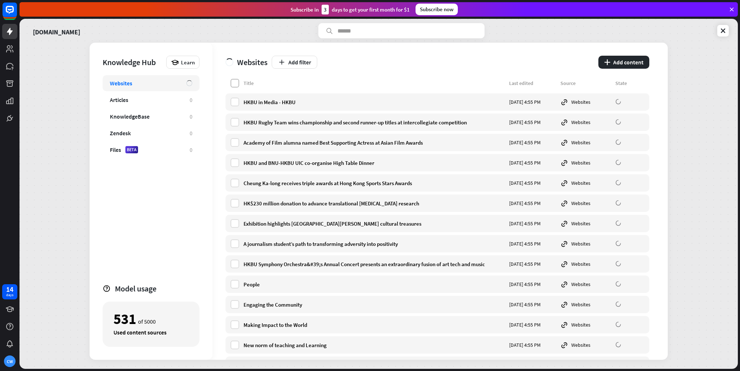
click at [231, 80] on label at bounding box center [235, 83] width 9 height 9
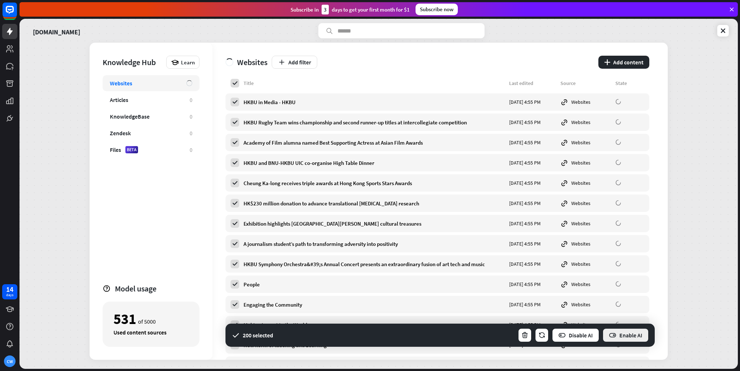
click at [636, 337] on button "Enable AI" at bounding box center [626, 335] width 47 height 14
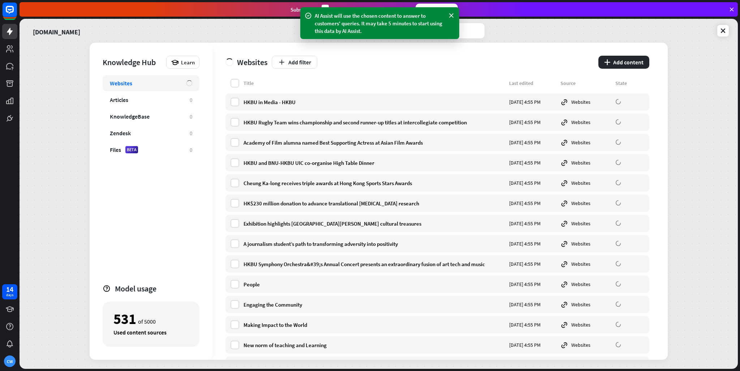
click at [18, 31] on div at bounding box center [10, 63] width 20 height 126
click at [16, 32] on link at bounding box center [9, 31] width 15 height 15
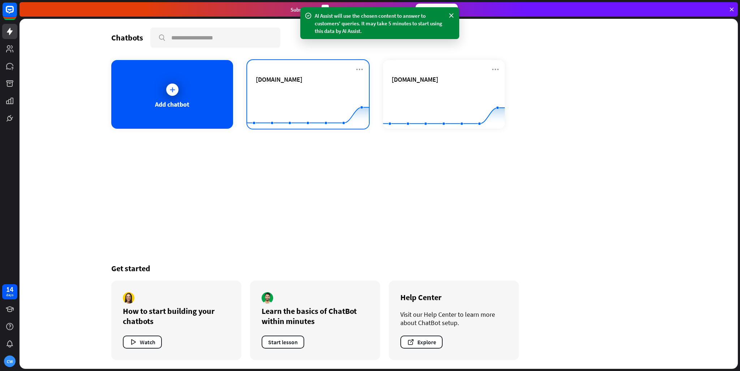
click at [320, 90] on rect at bounding box center [308, 110] width 122 height 45
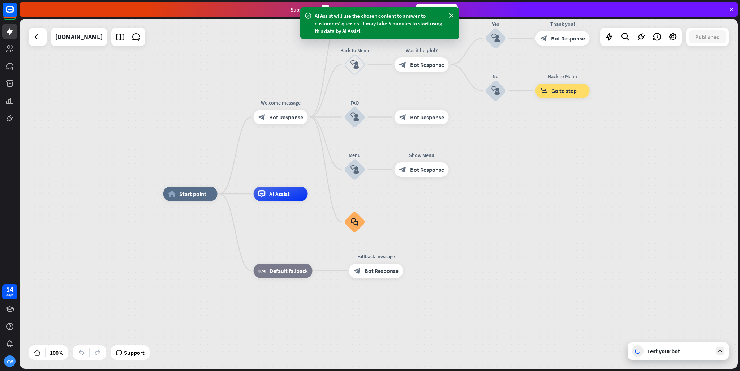
drag, startPoint x: 657, startPoint y: 353, endPoint x: 661, endPoint y: 350, distance: 4.9
click at [658, 353] on div "Test your bot" at bounding box center [679, 350] width 65 height 7
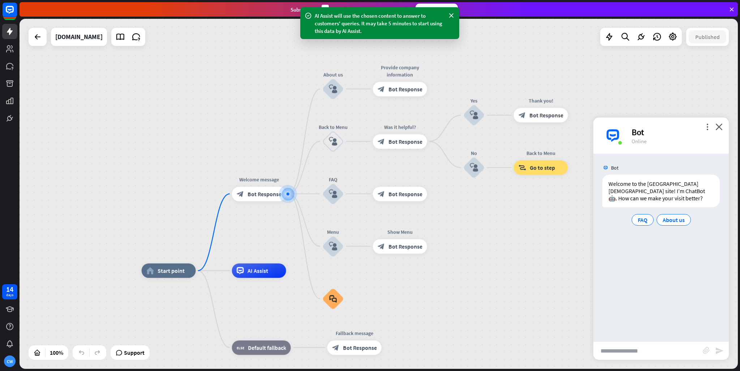
click at [643, 350] on input "text" at bounding box center [649, 351] width 110 height 18
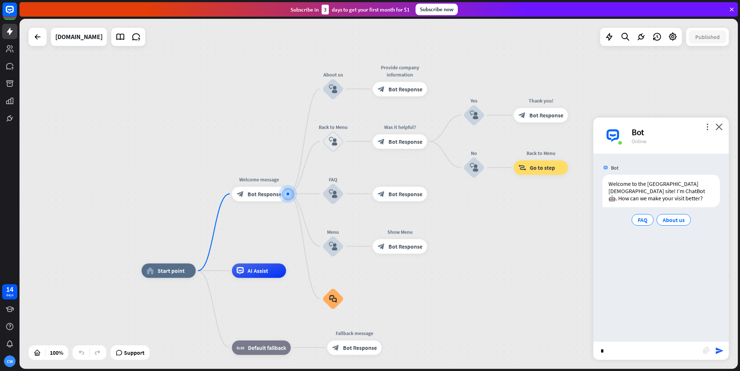
type input "**"
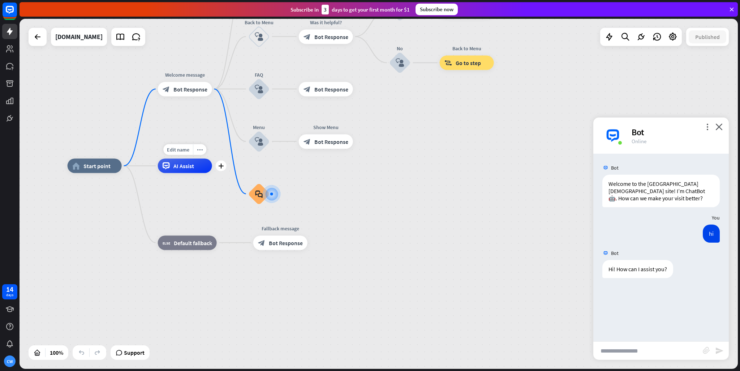
click at [197, 173] on div "Edit name more_horiz plus AI Assist" at bounding box center [185, 166] width 54 height 14
click at [201, 172] on div "AI Assist" at bounding box center [185, 166] width 54 height 14
click at [218, 167] on div "plus" at bounding box center [221, 165] width 11 height 11
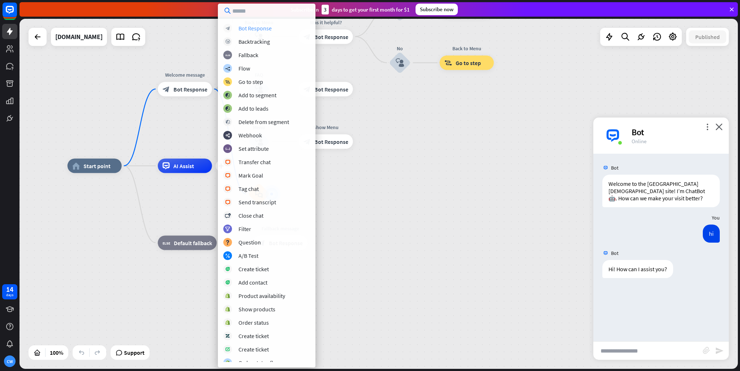
click at [278, 26] on div "block_bot_response Bot Response" at bounding box center [266, 28] width 87 height 9
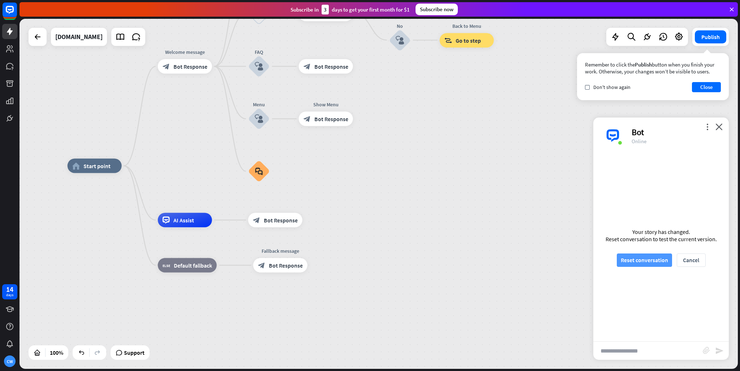
click at [659, 262] on button "Reset conversation" at bounding box center [644, 259] width 55 height 13
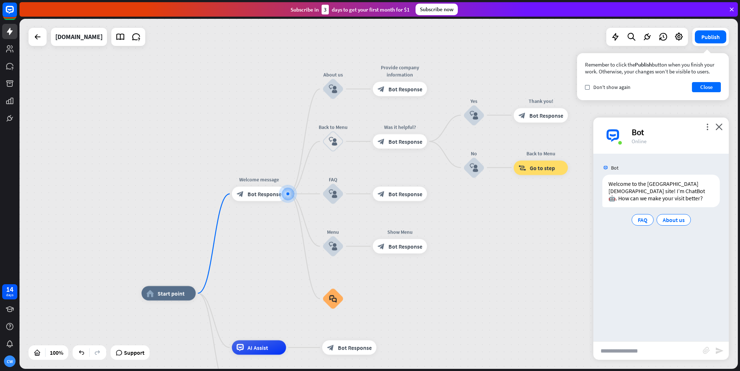
click at [651, 353] on input "text" at bounding box center [649, 351] width 110 height 18
type input "**********"
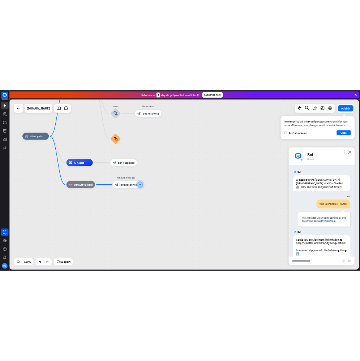
scroll to position [41, 0]
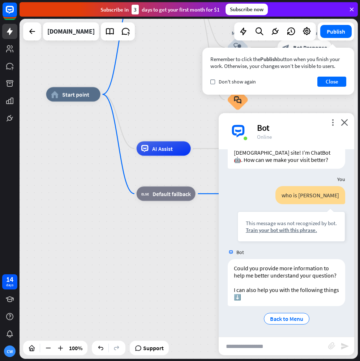
type input "*"
type input "**********"
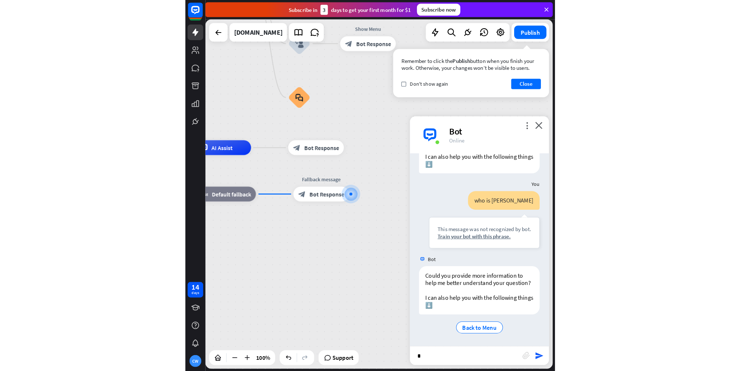
scroll to position [185, 0]
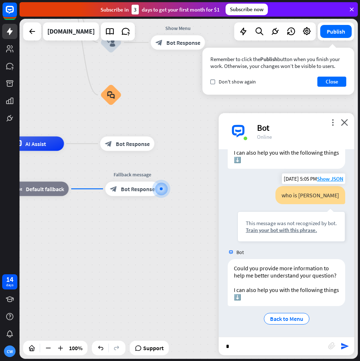
type input "*"
drag, startPoint x: 291, startPoint y: 190, endPoint x: 347, endPoint y: 190, distance: 56.0
click at [347, 190] on div "who is [PERSON_NAME] This message was not recognized by bot. Train your bot wit…" at bounding box center [287, 215] width 136 height 59
copy div "who is [PERSON_NAME]"
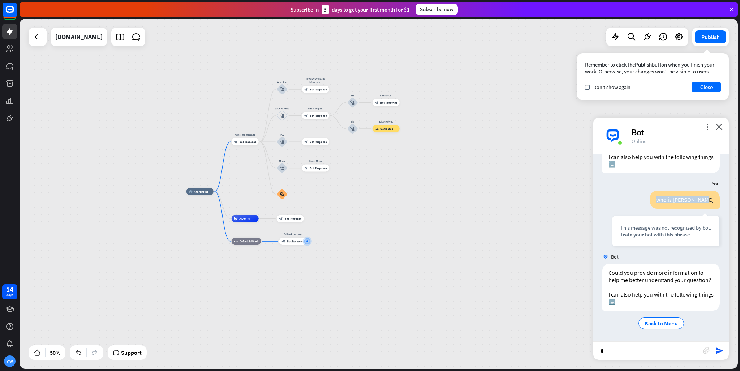
drag, startPoint x: 395, startPoint y: 218, endPoint x: 436, endPoint y: 247, distance: 50.6
click at [439, 248] on div "home_2 Start point Welcome message block_bot_response Bot Response About us blo…" at bounding box center [366, 279] width 359 height 175
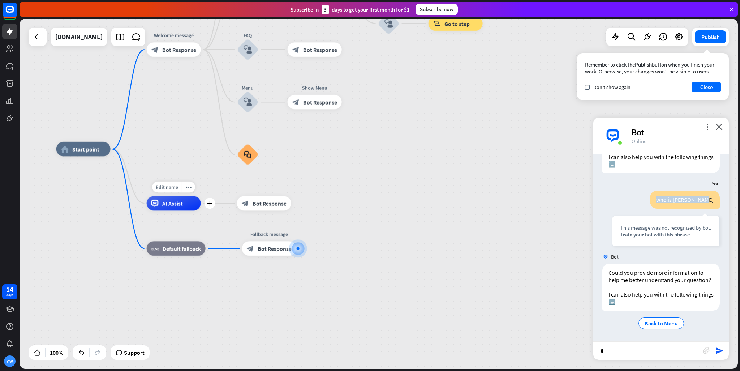
drag, startPoint x: 183, startPoint y: 205, endPoint x: 184, endPoint y: 201, distance: 4.1
click at [184, 202] on div "AI Assist" at bounding box center [174, 203] width 54 height 14
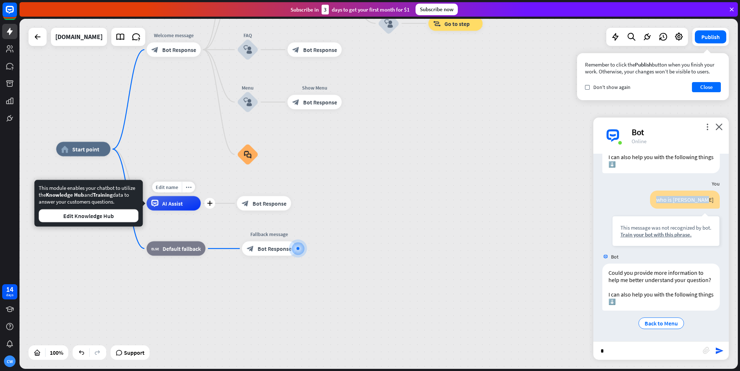
click at [183, 210] on div "Edit name more_horiz plus AI Assist" at bounding box center [174, 203] width 54 height 14
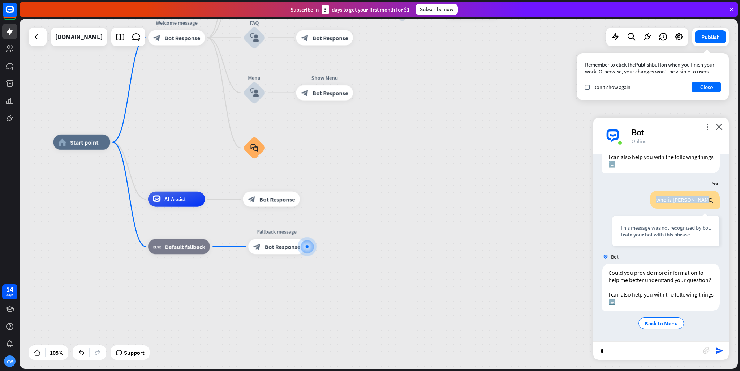
drag, startPoint x: 361, startPoint y: 167, endPoint x: 373, endPoint y: 215, distance: 49.0
click at [373, 215] on div "home_2 Start point Welcome message block_bot_response Bot Response About us blo…" at bounding box center [430, 325] width 754 height 367
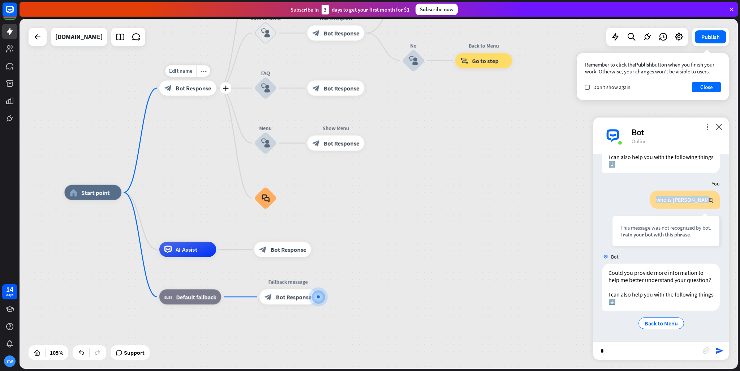
click at [202, 93] on div "block_bot_response Bot Response" at bounding box center [187, 87] width 57 height 15
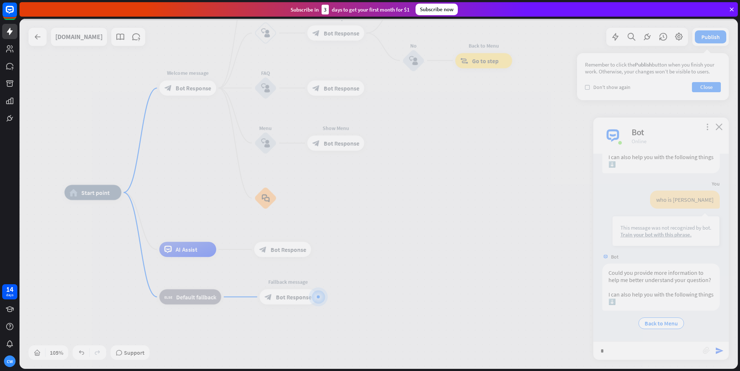
click at [208, 90] on div at bounding box center [379, 194] width 719 height 350
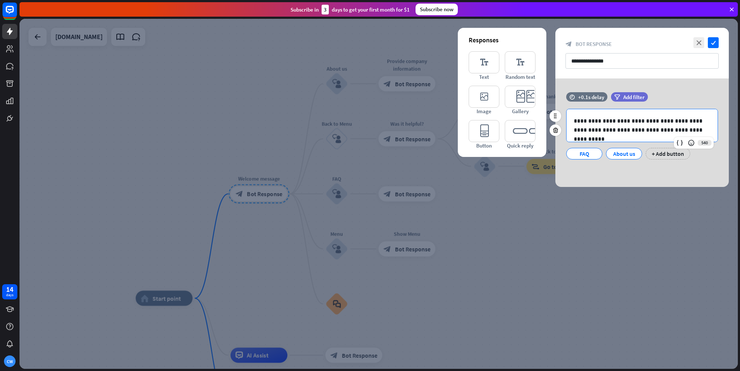
drag, startPoint x: 690, startPoint y: 125, endPoint x: 700, endPoint y: 127, distance: 9.6
click at [692, 124] on p "**********" at bounding box center [642, 125] width 137 height 18
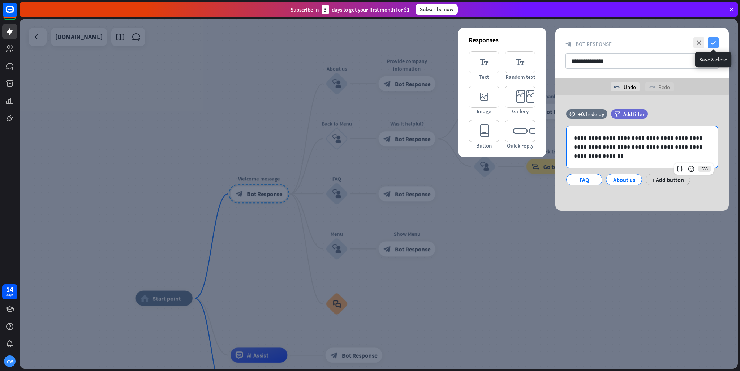
click at [715, 40] on icon "check" at bounding box center [713, 42] width 11 height 11
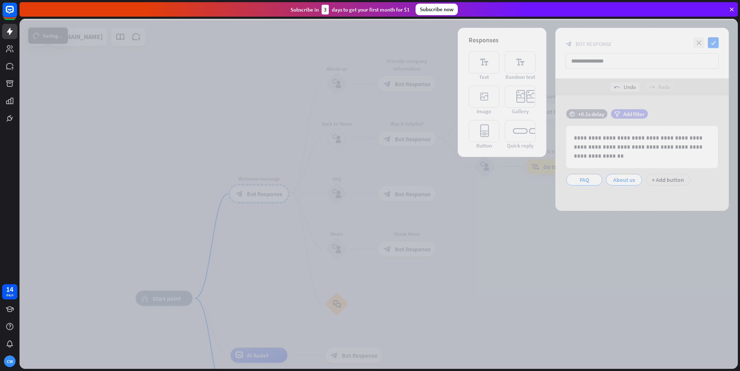
drag, startPoint x: 382, startPoint y: 131, endPoint x: 388, endPoint y: 128, distance: 7.3
click at [382, 131] on div at bounding box center [379, 194] width 719 height 350
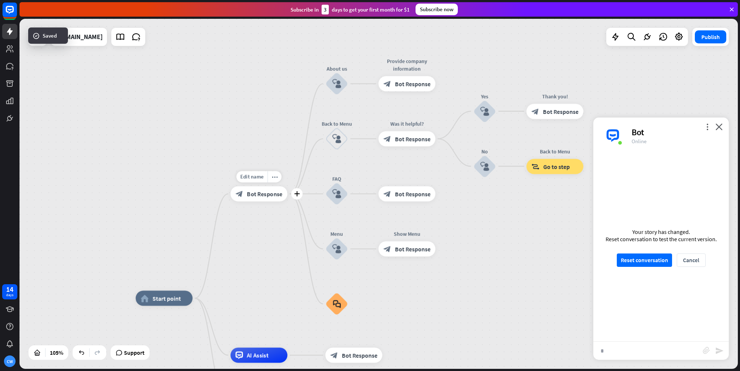
click at [263, 201] on div "Edit name more_horiz plus Welcome message block_bot_response Bot Response" at bounding box center [259, 193] width 57 height 15
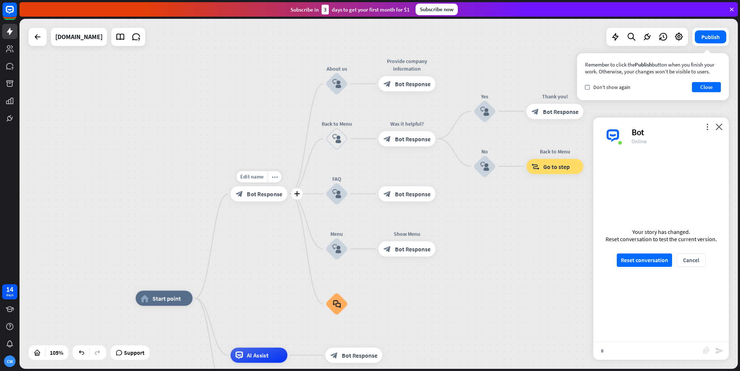
click at [274, 198] on div "block_bot_response Bot Response" at bounding box center [259, 193] width 57 height 15
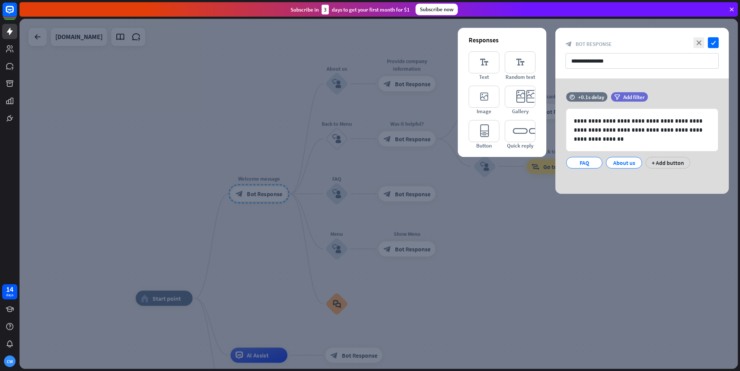
drag, startPoint x: 316, startPoint y: 146, endPoint x: 302, endPoint y: 150, distance: 13.8
click at [318, 134] on div at bounding box center [379, 194] width 719 height 350
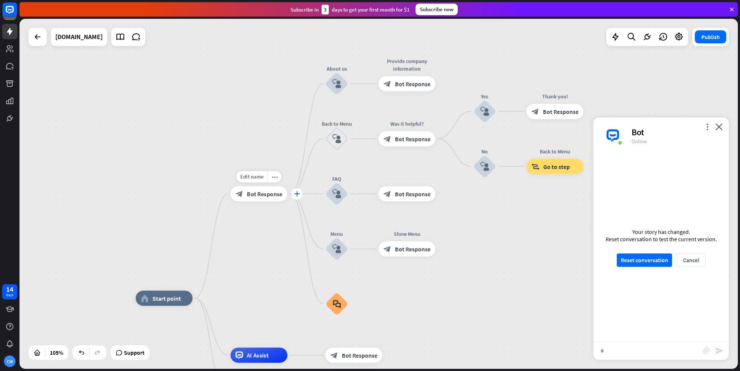
click at [297, 197] on div "plus" at bounding box center [297, 194] width 12 height 12
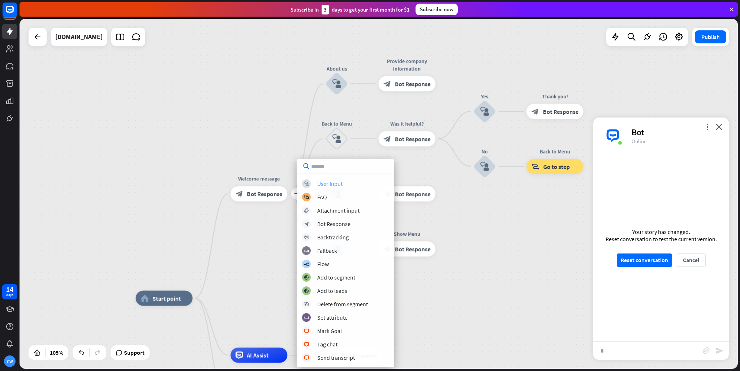
click at [325, 188] on div "block_user_input User Input" at bounding box center [345, 183] width 87 height 9
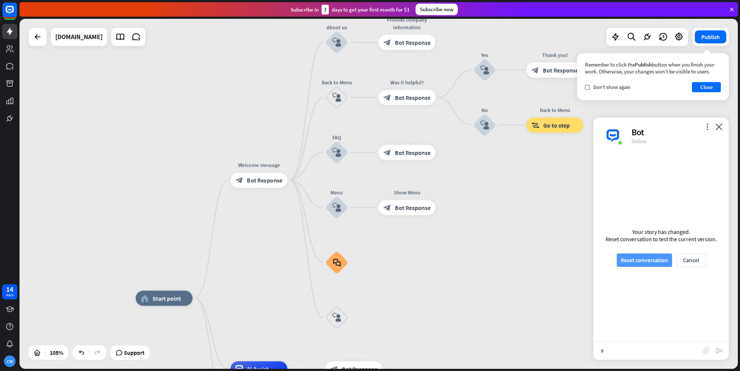
click at [622, 261] on button "Reset conversation" at bounding box center [644, 259] width 55 height 13
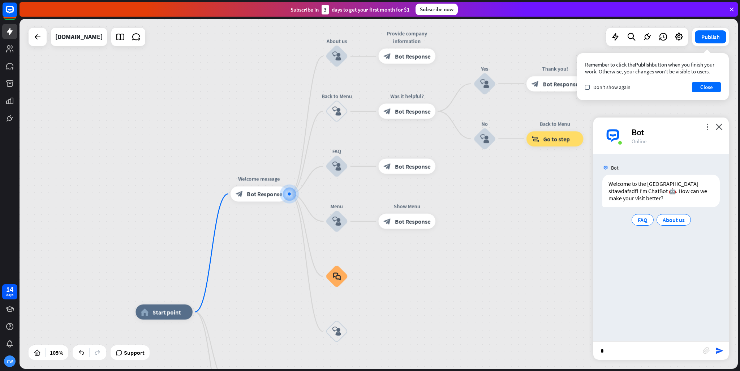
click at [637, 354] on input "*" at bounding box center [649, 351] width 110 height 18
type input "**********"
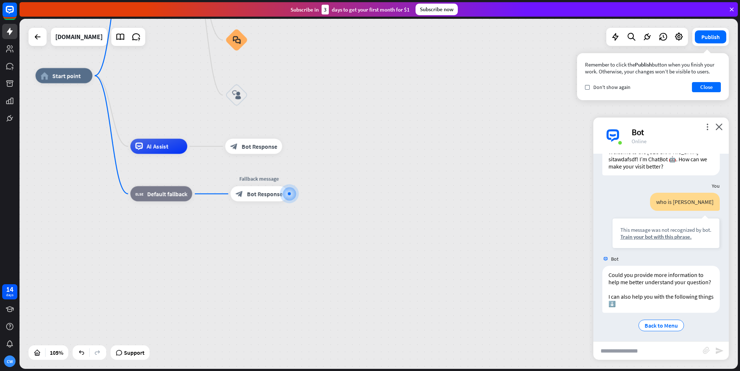
scroll to position [41, 0]
type input "**********"
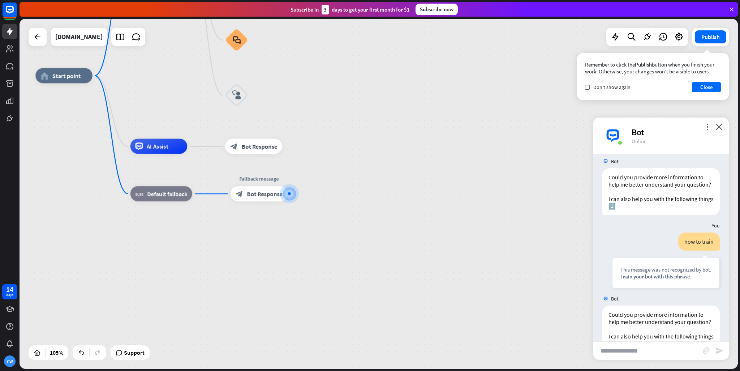
scroll to position [185, 0]
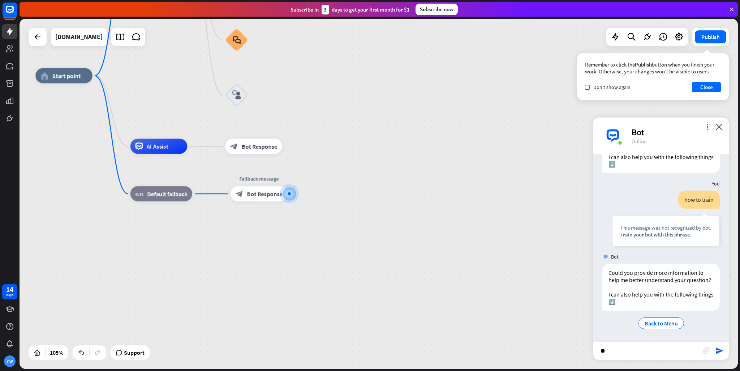
type input "*"
type input "**********"
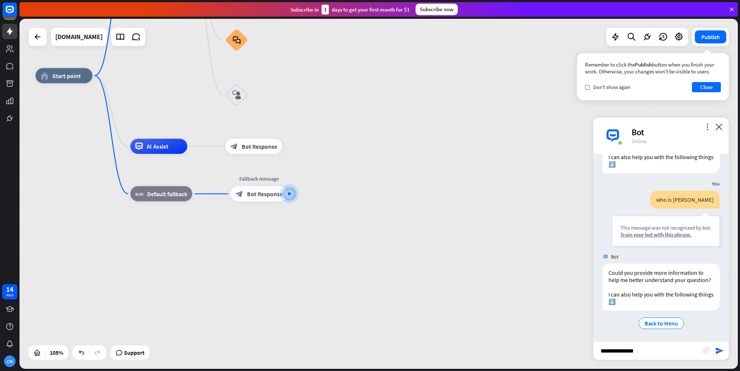
type input "**********"
